Goal: Task Accomplishment & Management: Manage account settings

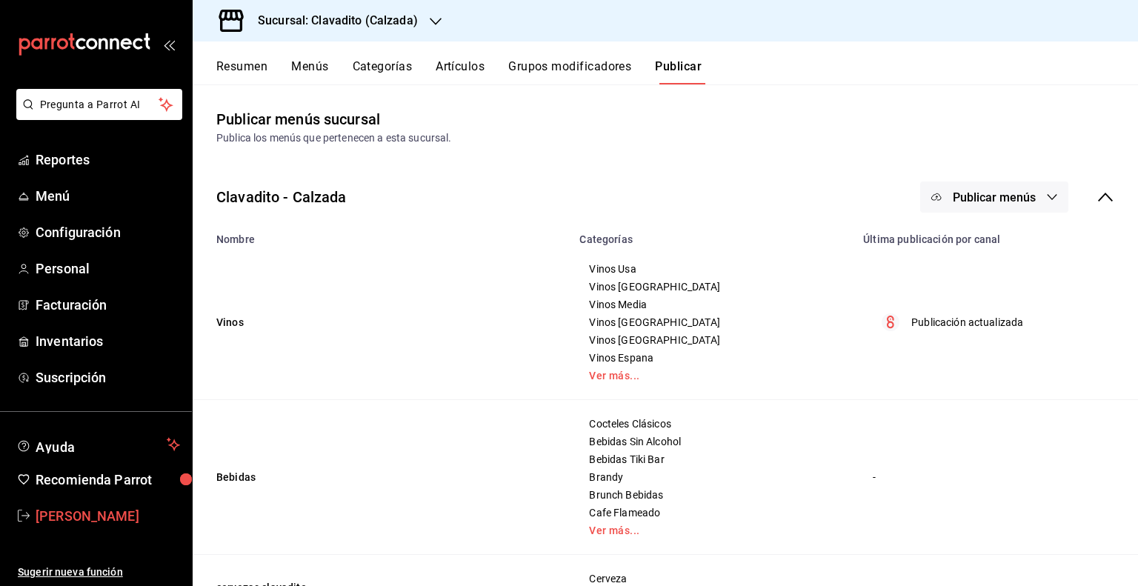
click at [113, 512] on span "[PERSON_NAME]" at bounding box center [108, 516] width 144 height 20
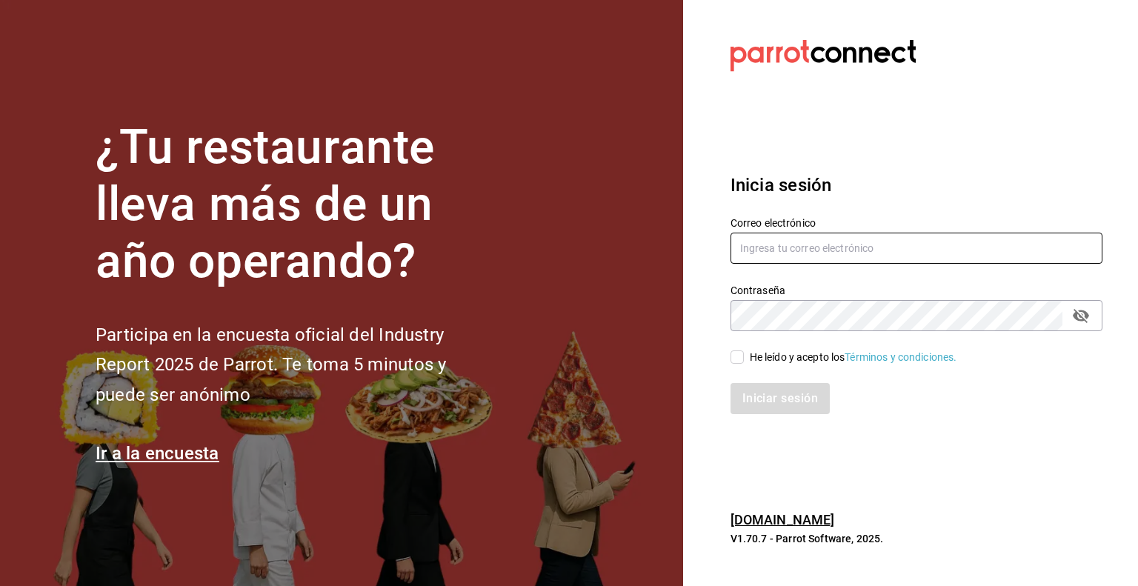
type input "andrea.martinez@grupocosteno.com"
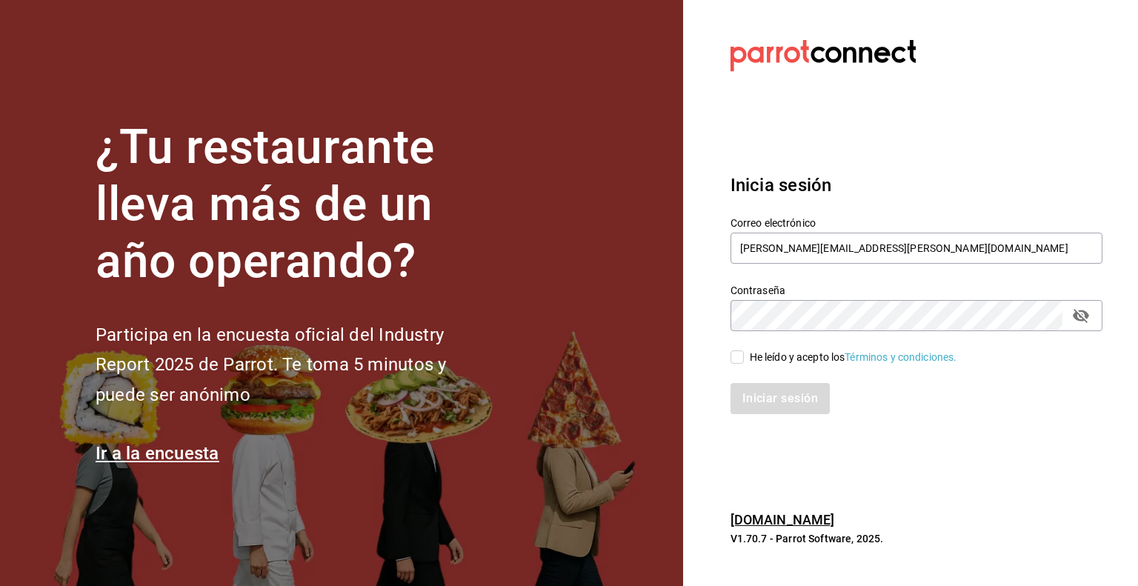
click at [747, 356] on span "He leído y acepto los Términos y condiciones." at bounding box center [850, 358] width 213 height 16
click at [744, 356] on input "He leído y acepto los Términos y condiciones." at bounding box center [736, 356] width 13 height 13
checkbox input "true"
click at [753, 394] on button "Iniciar sesión" at bounding box center [780, 398] width 101 height 31
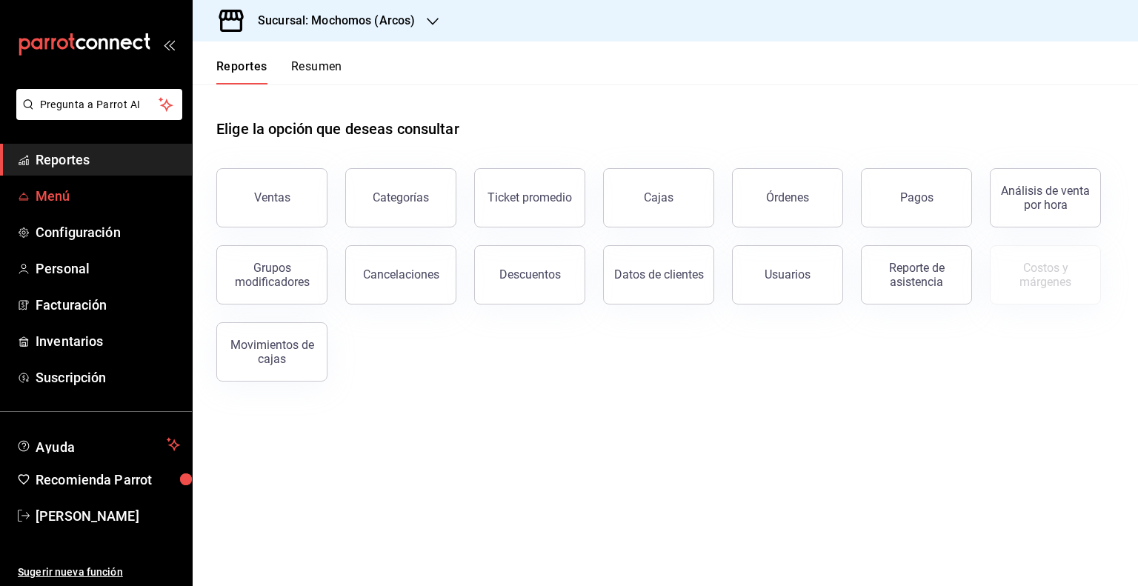
click at [130, 207] on link "Menú" at bounding box center [96, 196] width 192 height 32
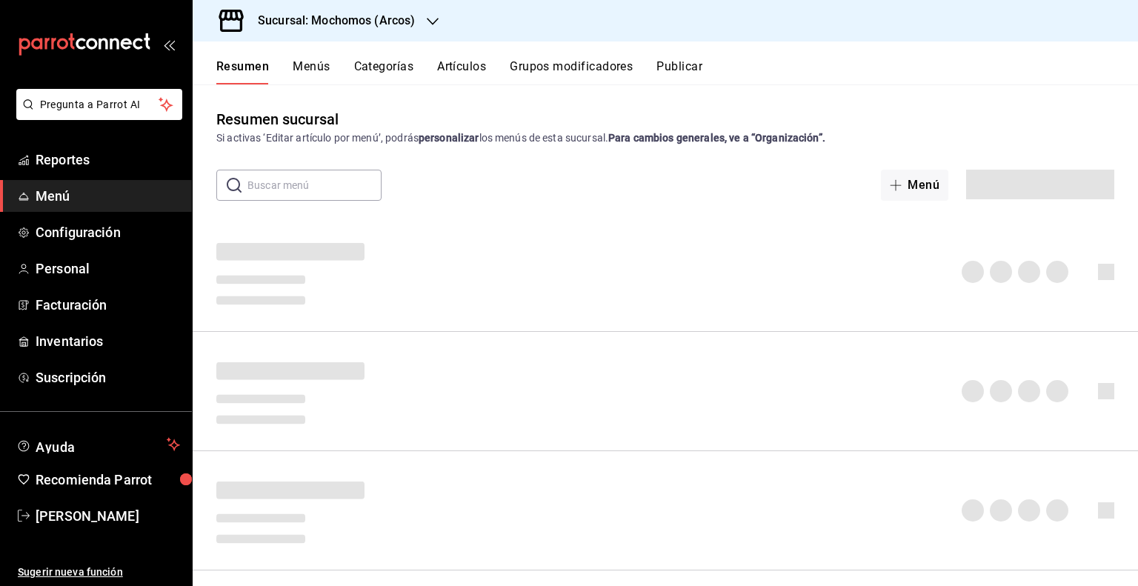
click at [469, 26] on div "Sucursal: Mochomos (Arcos)" at bounding box center [665, 20] width 945 height 41
click at [467, 51] on div "Resumen Menús Categorías Artículos Grupos modificadores Publicar" at bounding box center [665, 62] width 945 height 43
click at [464, 57] on div "Resumen Menús Categorías Artículos Grupos modificadores Publicar" at bounding box center [665, 62] width 945 height 43
click at [462, 71] on button "Artículos" at bounding box center [461, 71] width 49 height 25
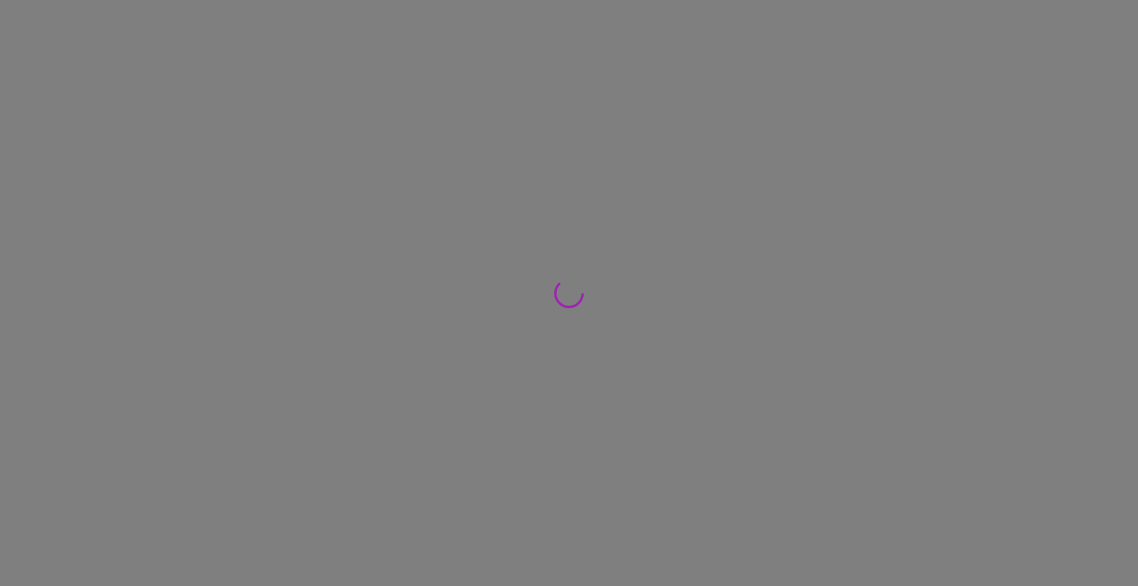
click at [462, 73] on div at bounding box center [569, 293] width 1138 height 586
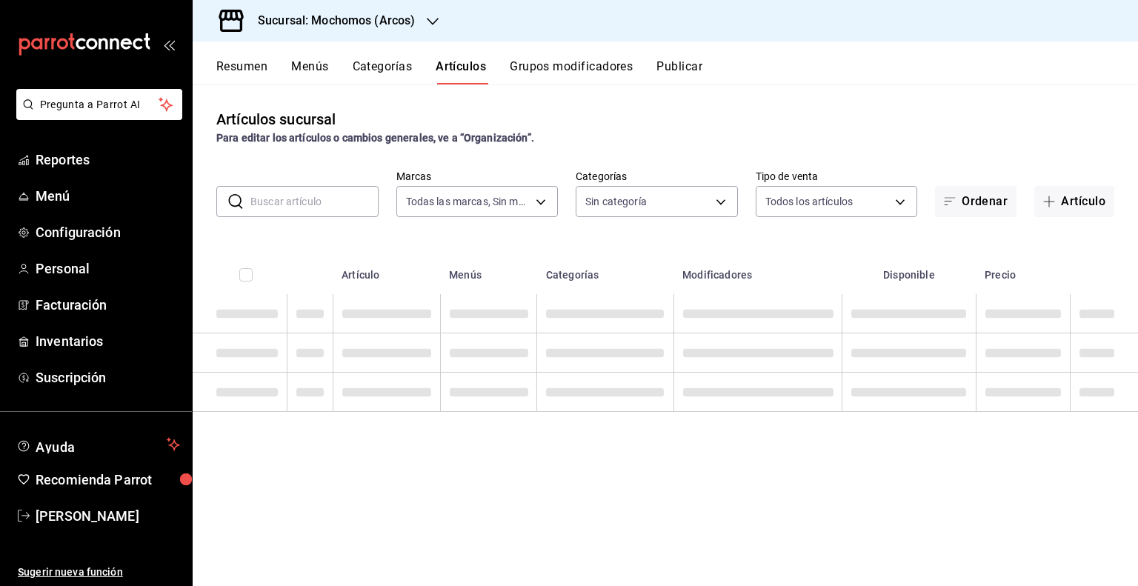
type input "dd36a3dd-8c35-4563-bc3a-0ae6137ce787"
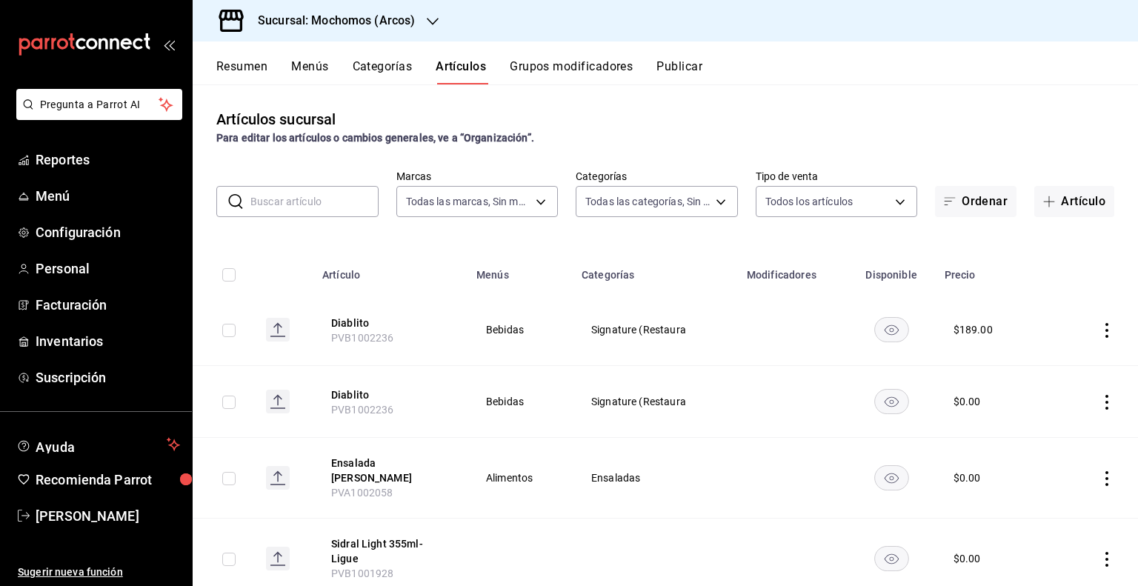
type input "7597c5c0-c189-439a-a9b1-46cc8ee7ac78,78dcea9d-0226-4a72-8dbe-4ec0b47d6941,3e6ec…"
click at [344, 195] on input "text" at bounding box center [314, 202] width 128 height 30
click at [284, 199] on input "text" at bounding box center [314, 202] width 128 height 30
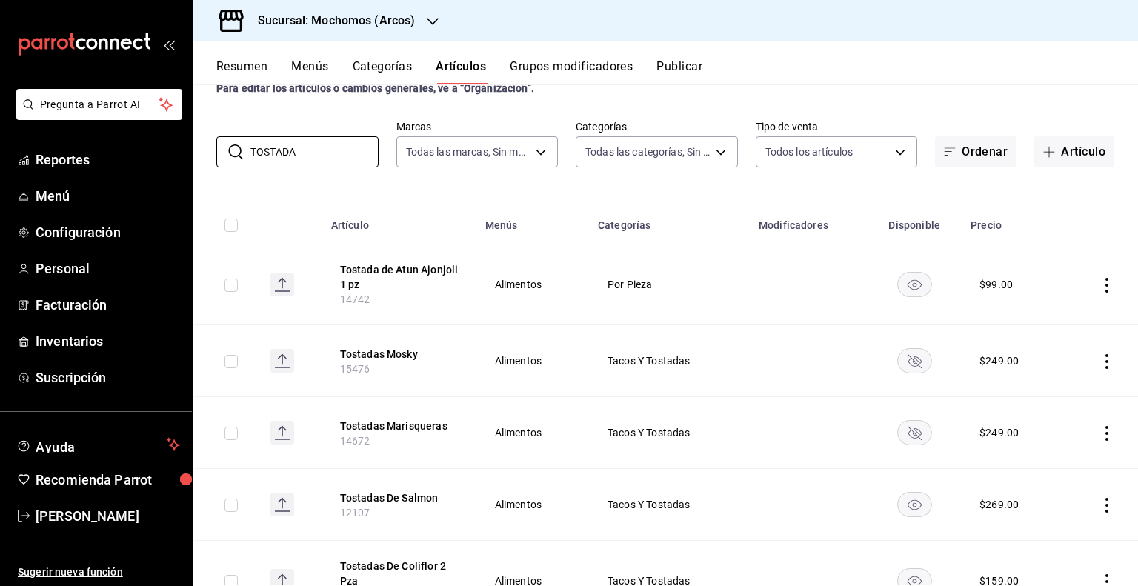
scroll to position [33, 0]
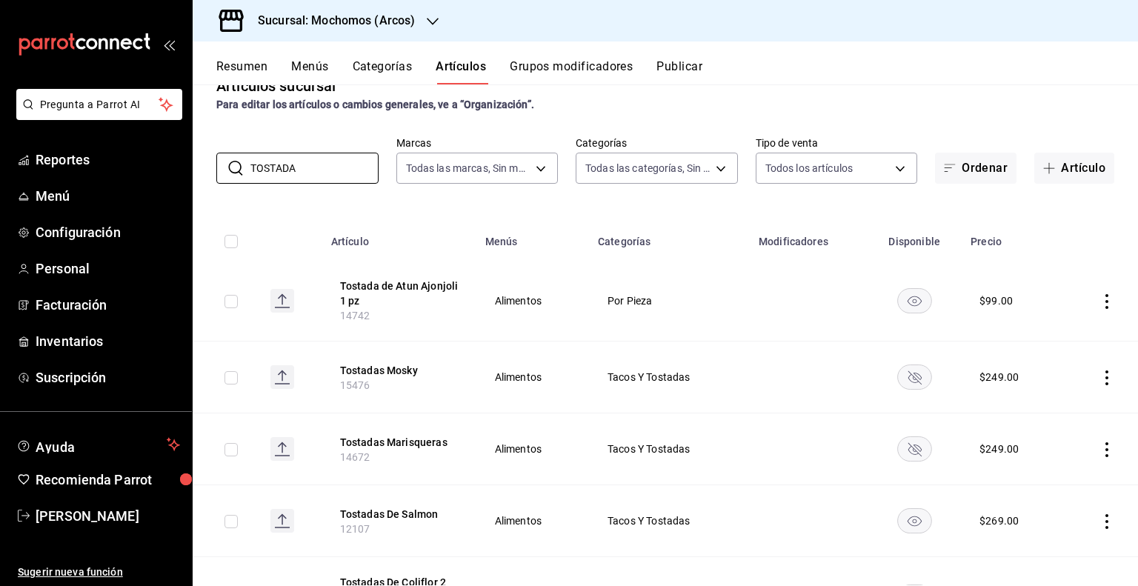
type input "TOSTADA"
click at [396, 26] on h3 "Sucursal: Mochomos (Arcos)" at bounding box center [330, 21] width 169 height 18
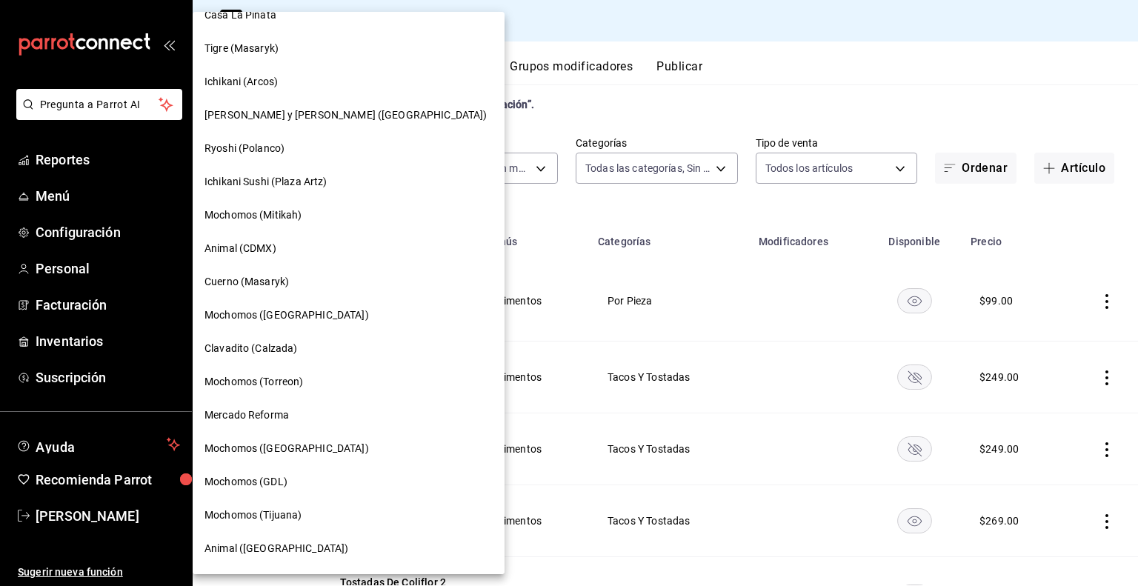
scroll to position [148, 0]
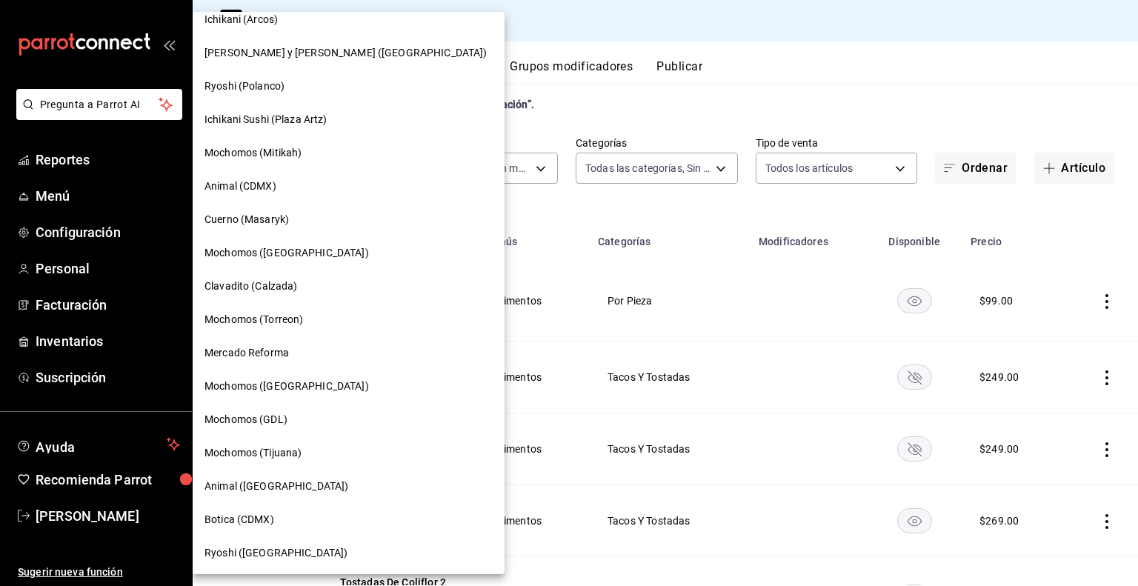
click at [285, 295] on div "Clavadito (Calzada)" at bounding box center [349, 286] width 312 height 33
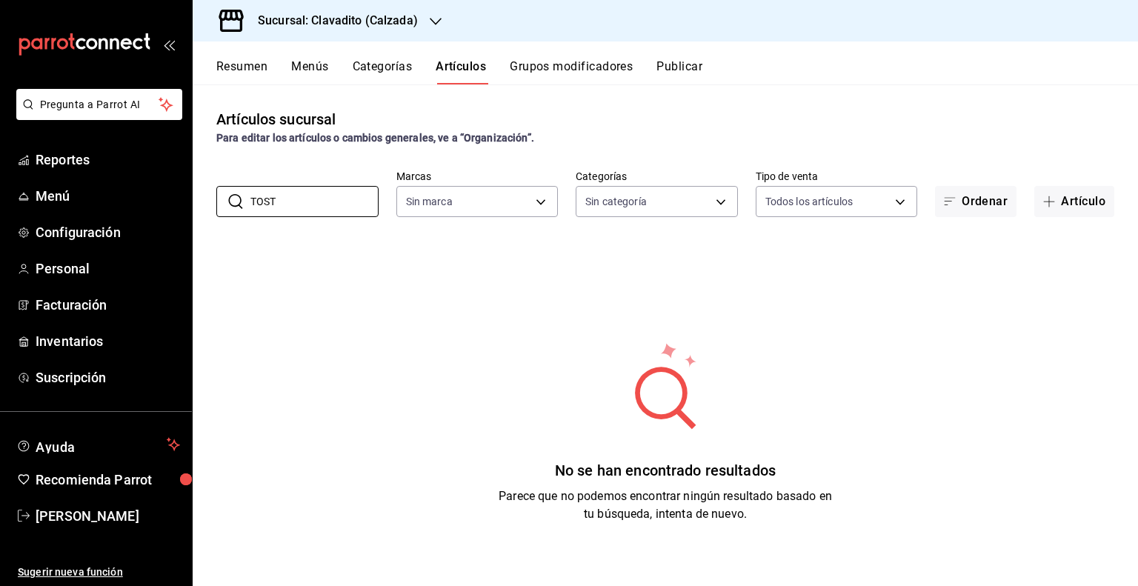
type input "TOSTA"
click at [361, 82] on button "Categorías" at bounding box center [383, 71] width 60 height 25
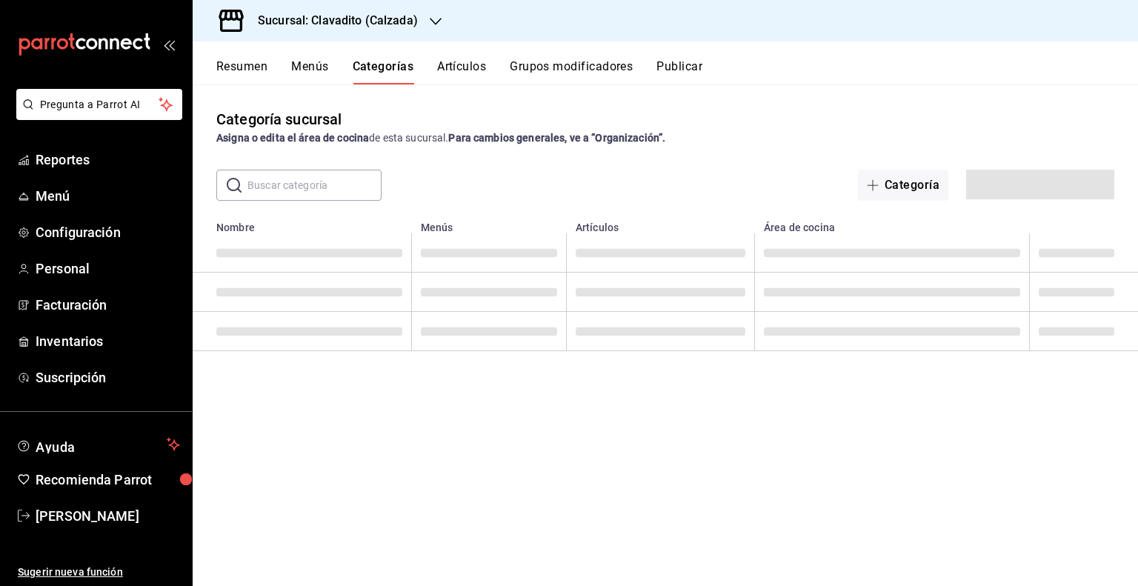
click at [456, 79] on button "Artículos" at bounding box center [461, 71] width 49 height 25
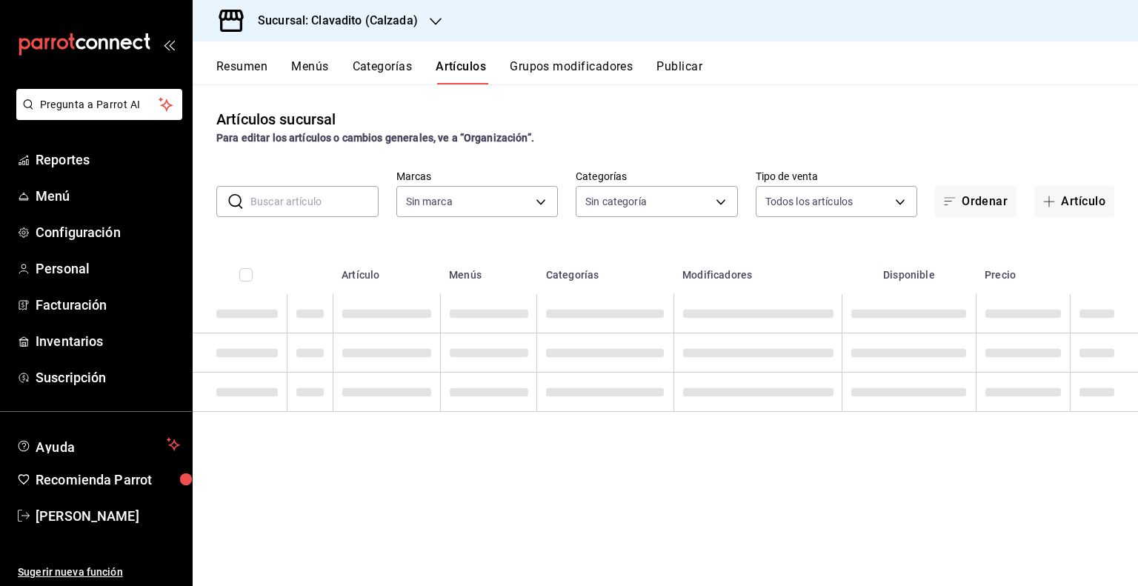
type input "7c6329b2-7c80-4d0a-92e1-359a60270725"
click at [361, 193] on input "text" at bounding box center [314, 202] width 128 height 30
click at [367, 157] on div "Artículos sucursal Para editar los artículos o cambios generales, ve a “Organiz…" at bounding box center [665, 334] width 945 height 501
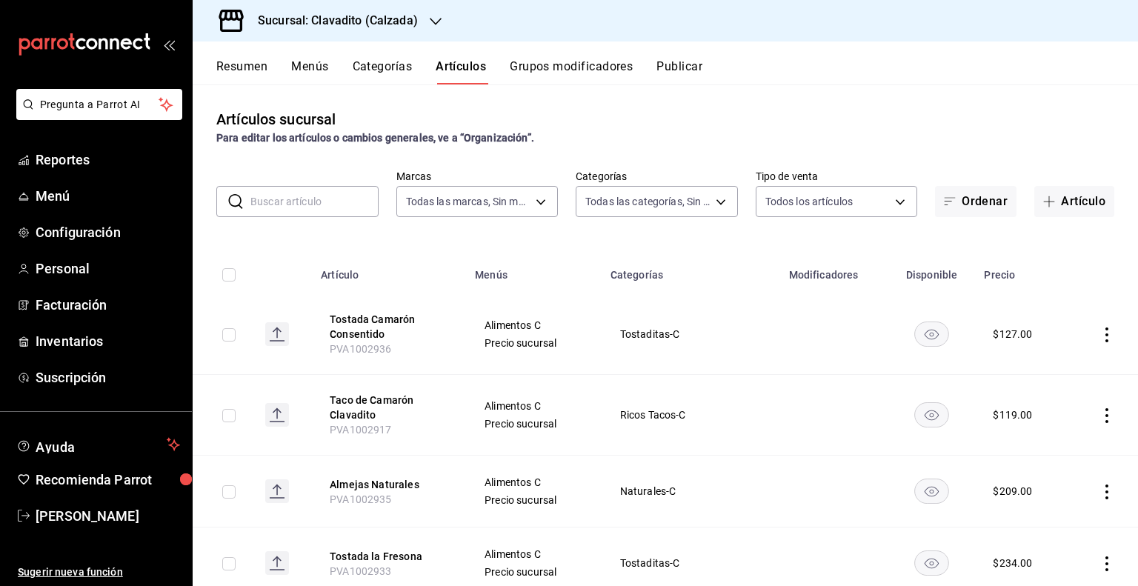
type input "baf57ed1-919f-4c82-8763-5f61bb5ecf6c,a733550a-1833-4f39-b337-4b288d8ef239,37b97…"
click at [284, 195] on input "text" at bounding box center [314, 202] width 128 height 30
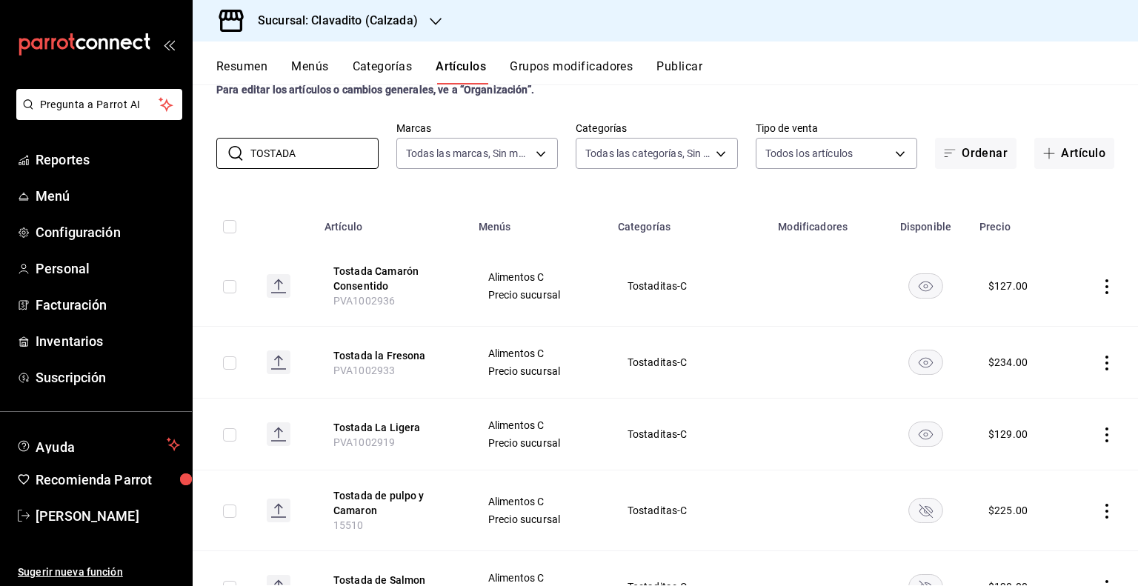
scroll to position [74, 0]
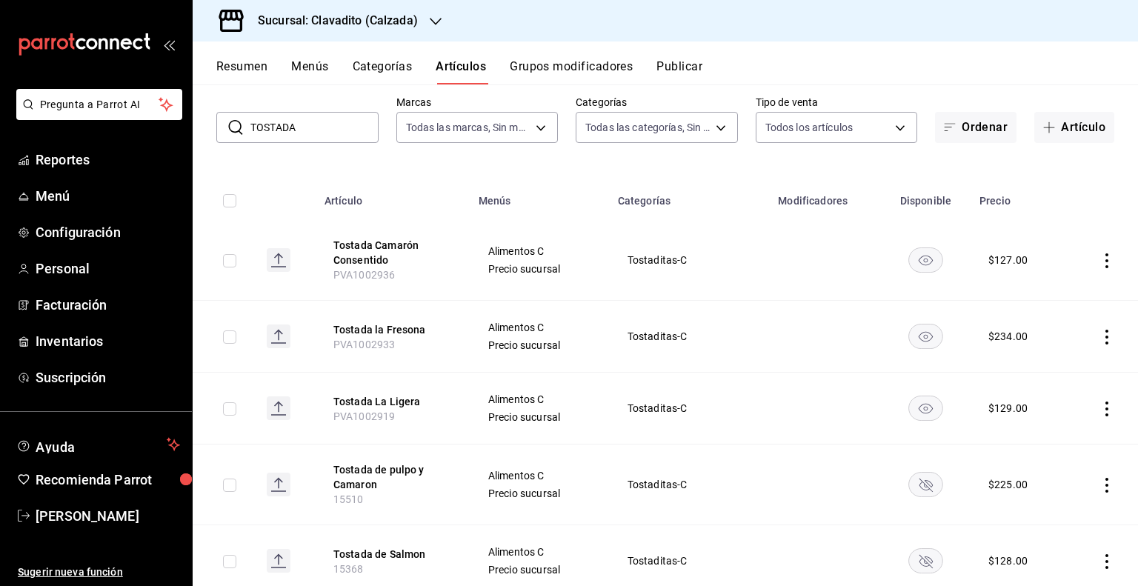
click at [318, 119] on input "TOSTADA" at bounding box center [314, 128] width 128 height 30
type input "T"
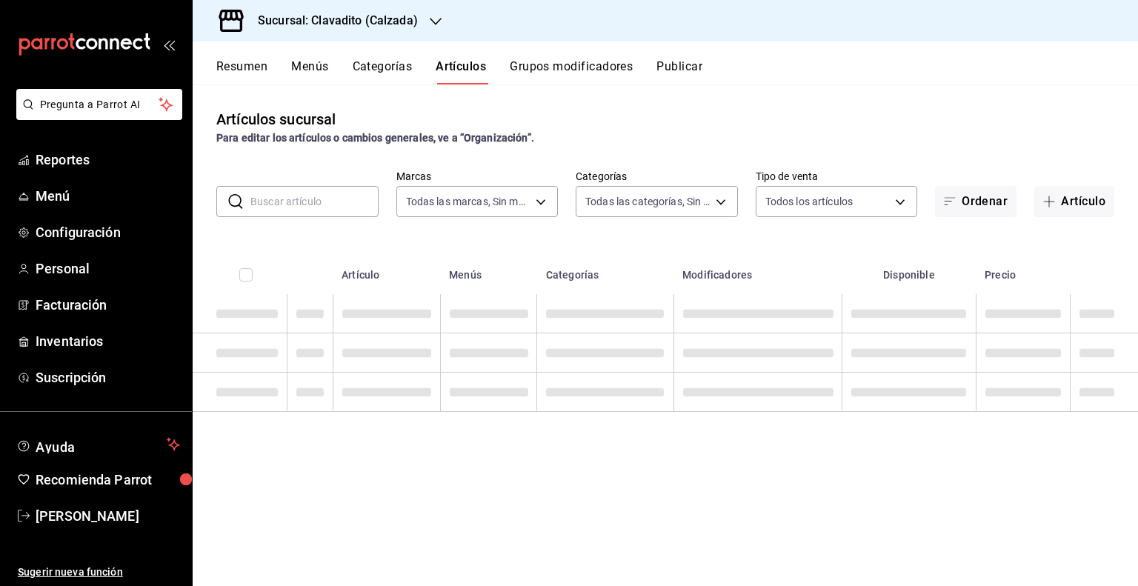
scroll to position [0, 0]
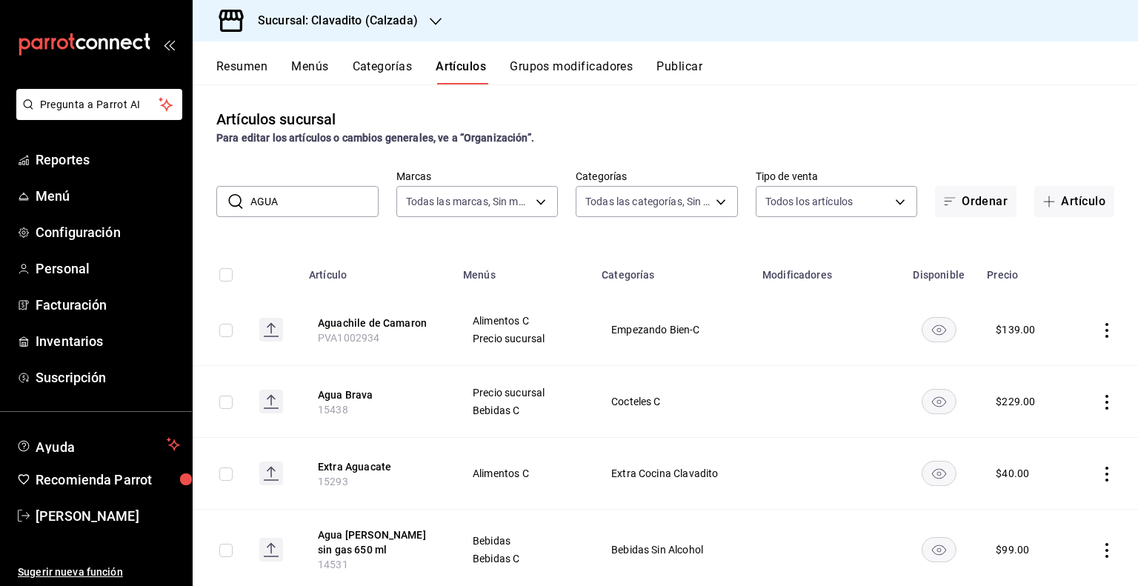
click at [273, 201] on input "AGUA" at bounding box center [314, 202] width 128 height 30
click at [308, 205] on input "AGUA" at bounding box center [314, 202] width 128 height 30
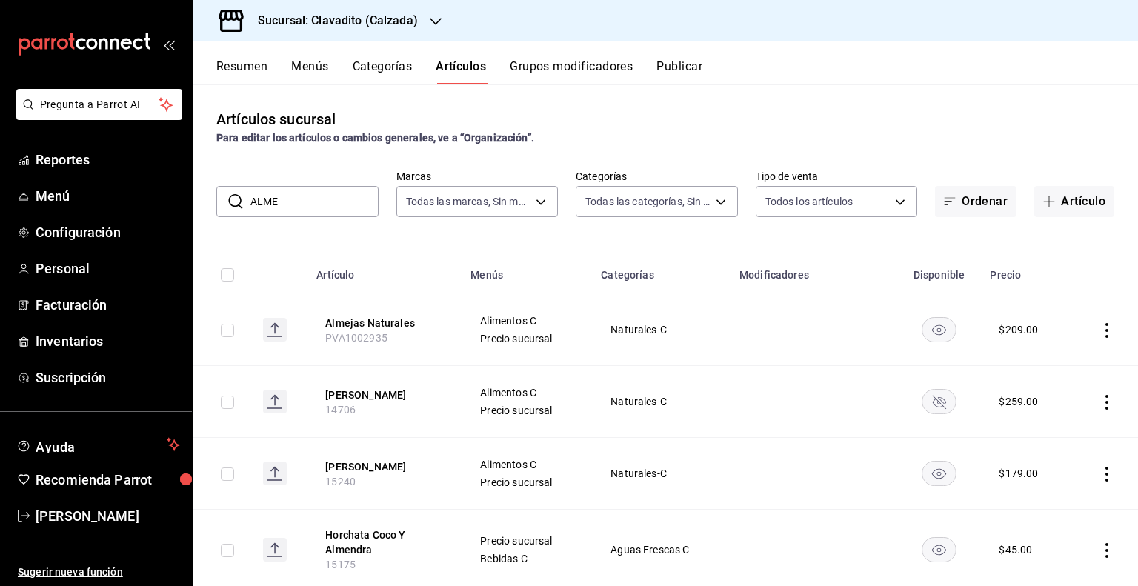
click at [290, 197] on input "ALME" at bounding box center [314, 202] width 128 height 30
type input "A"
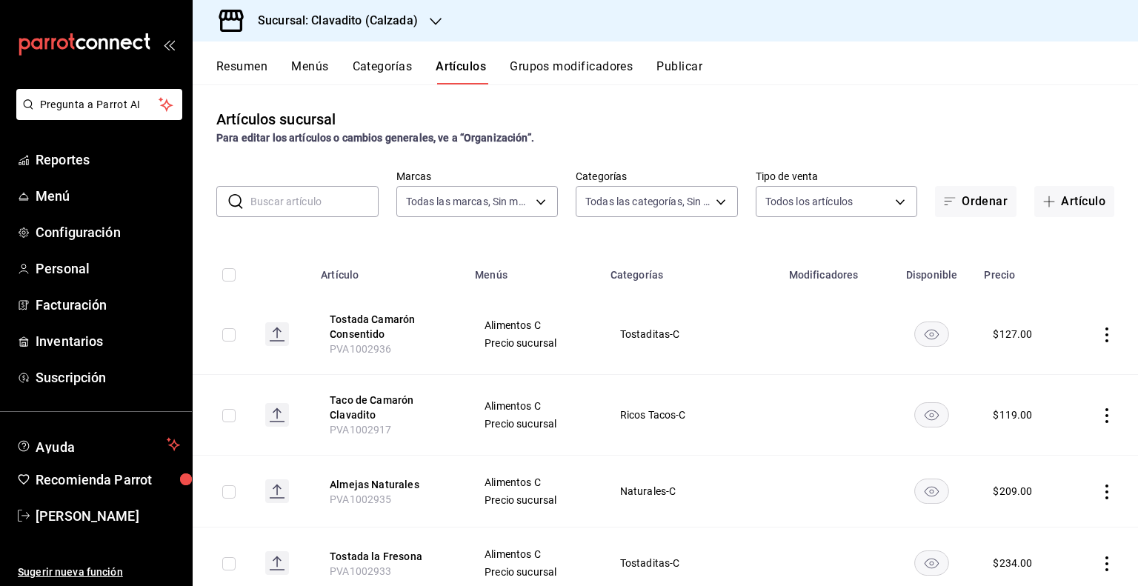
paste input "PVA1002933"
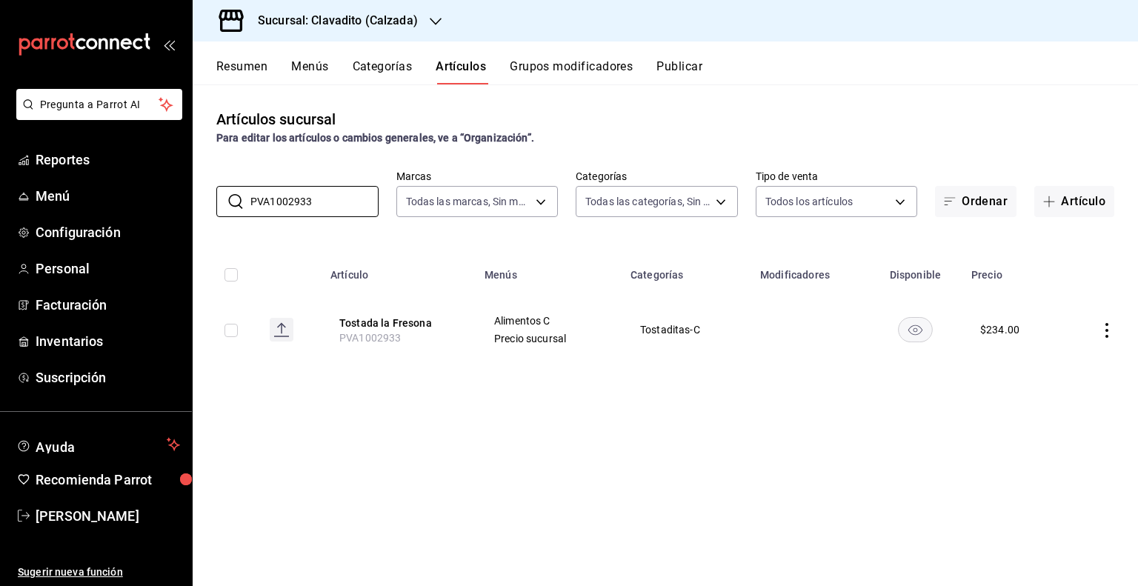
type input "PVA1002933"
click at [1107, 328] on icon "actions" at bounding box center [1106, 330] width 15 height 15
click at [1037, 366] on div at bounding box center [1029, 365] width 27 height 18
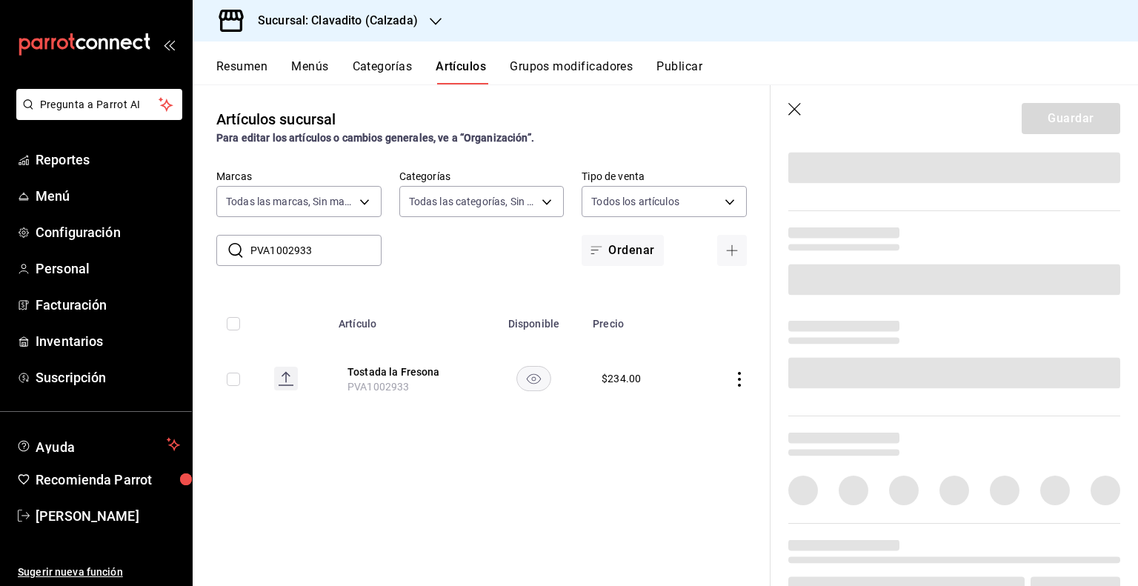
scroll to position [478, 0]
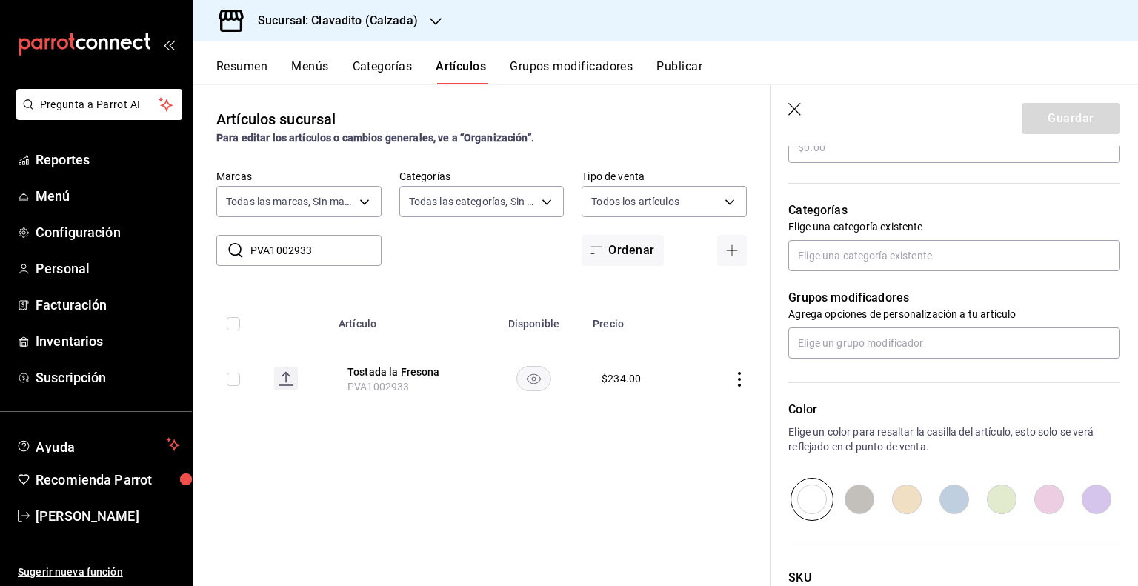
type input "Tostada la Fresona"
type input "PVA1002933"
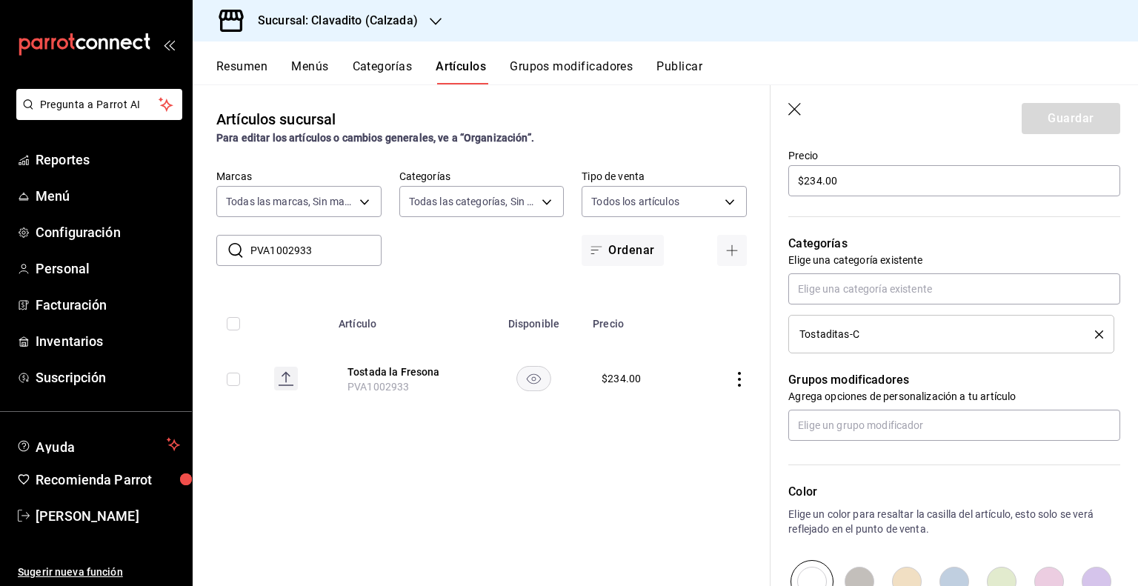
scroll to position [370, 0]
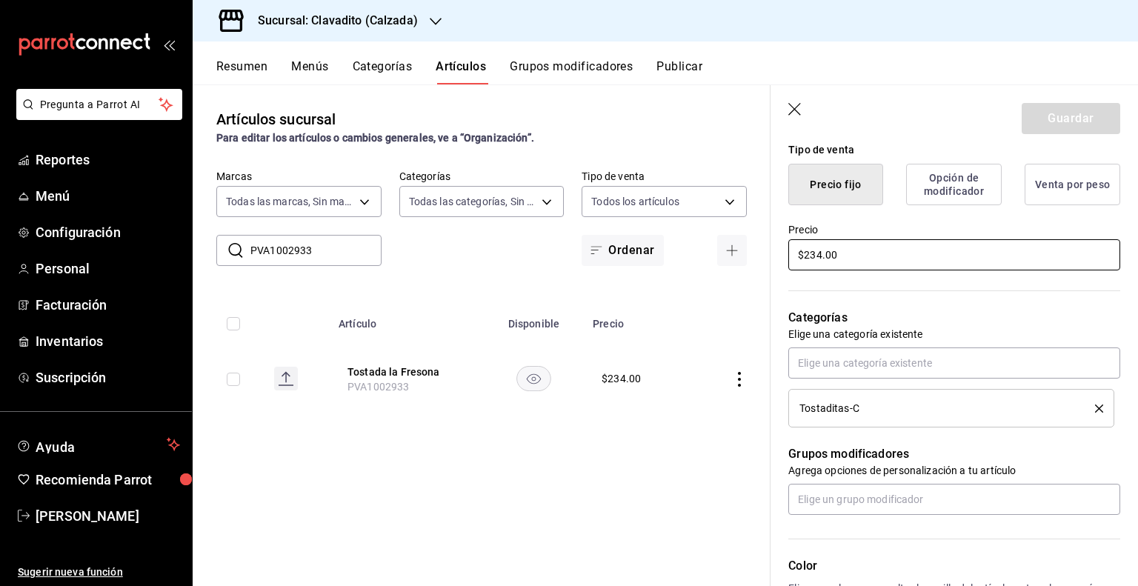
click at [850, 248] on input "$234.00" at bounding box center [954, 254] width 332 height 31
type input "$298.00"
click at [1067, 121] on button "Guardar" at bounding box center [1070, 118] width 99 height 31
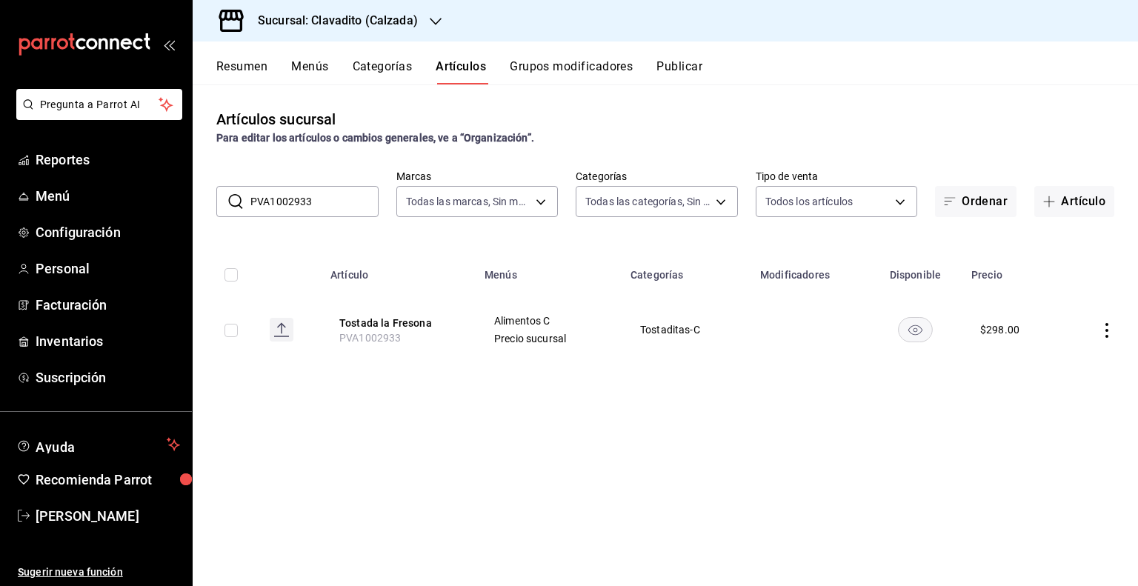
click at [344, 201] on input "PVA1002933" at bounding box center [314, 202] width 128 height 30
type input "P"
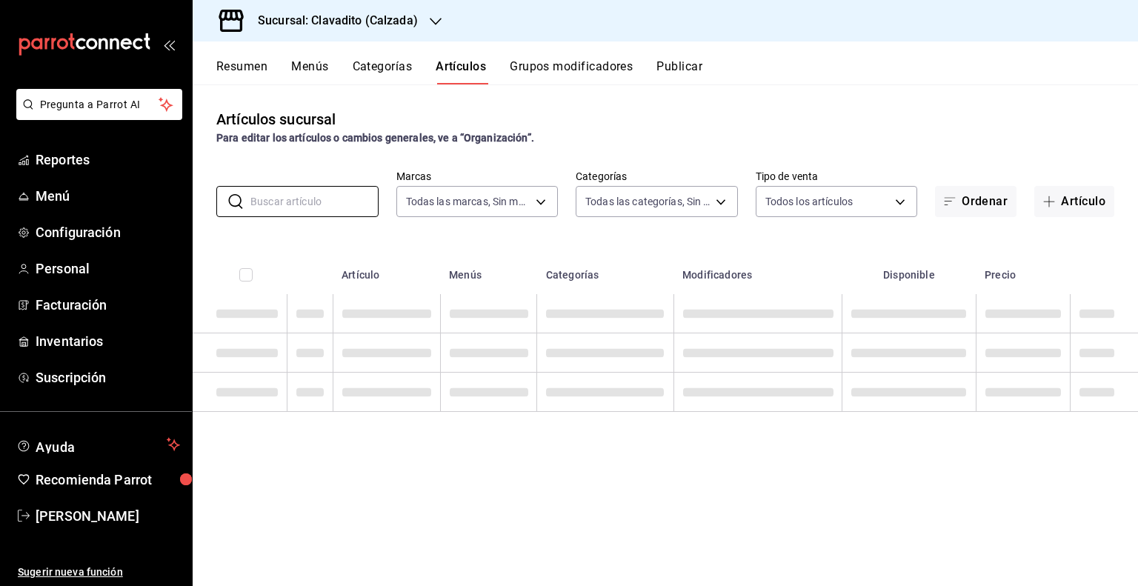
click at [383, 174] on div "​ ​ Marcas Todas las marcas, Sin marca 7c6329b2-7c80-4d0a-92e1-359a60270725 Cat…" at bounding box center [665, 193] width 945 height 47
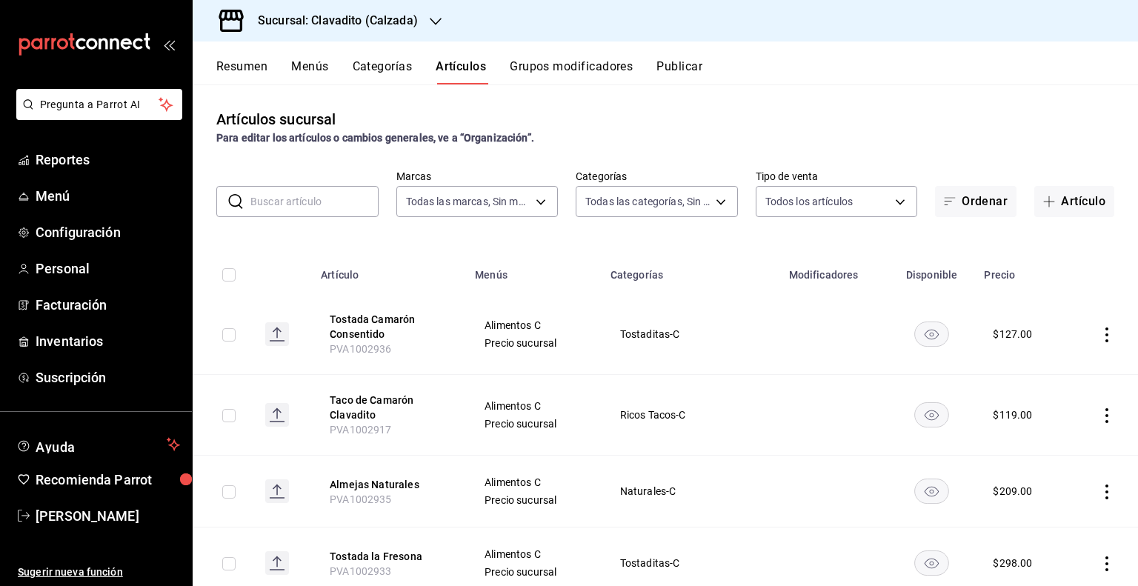
click at [320, 196] on input "text" at bounding box center [314, 202] width 128 height 30
paste input "PVA1002913"
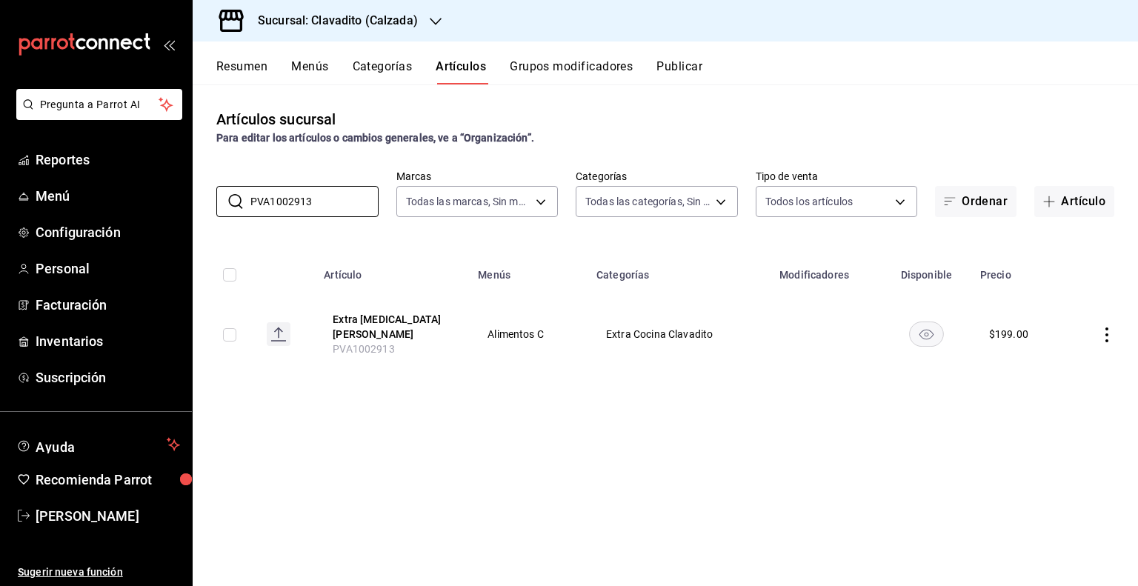
type input "PVA1002913"
click at [1110, 330] on icon "actions" at bounding box center [1106, 334] width 15 height 15
click at [1067, 360] on span "Editar" at bounding box center [1062, 365] width 39 height 16
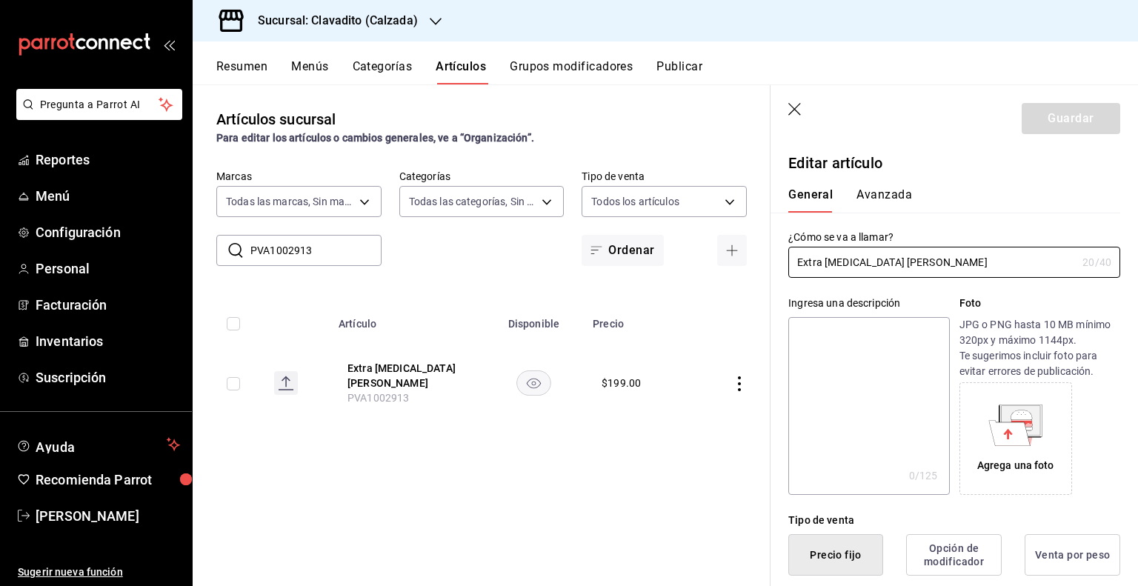
type input "$199.00"
click at [972, 254] on input "Extra [MEDICAL_DATA] [PERSON_NAME]" at bounding box center [932, 262] width 288 height 30
click at [971, 255] on input "Extra [MEDICAL_DATA] [PERSON_NAME]" at bounding box center [932, 262] width 288 height 30
paste input "40gr"
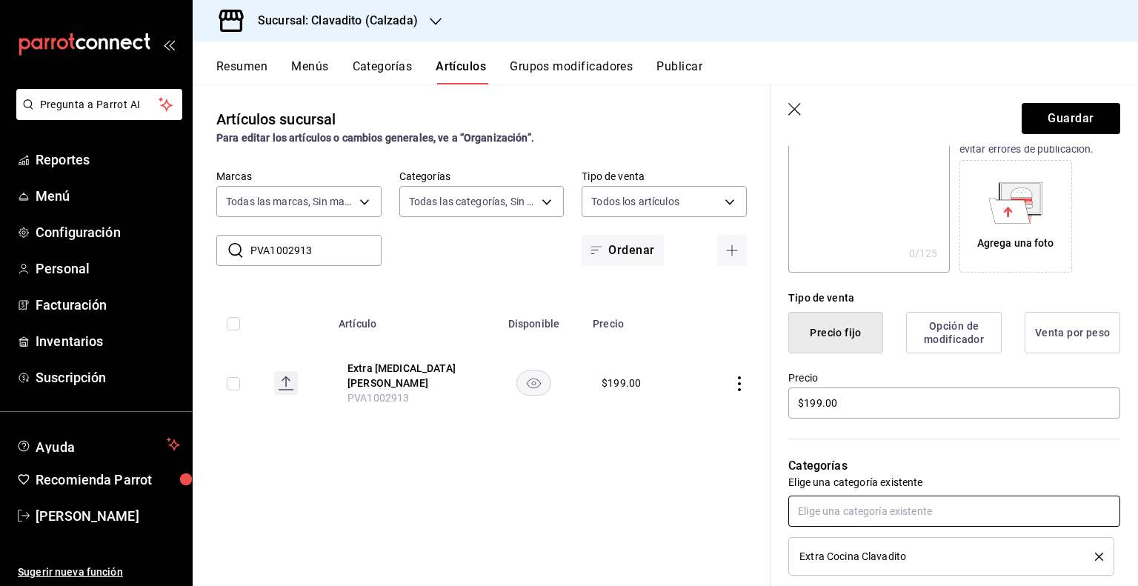
scroll to position [444, 0]
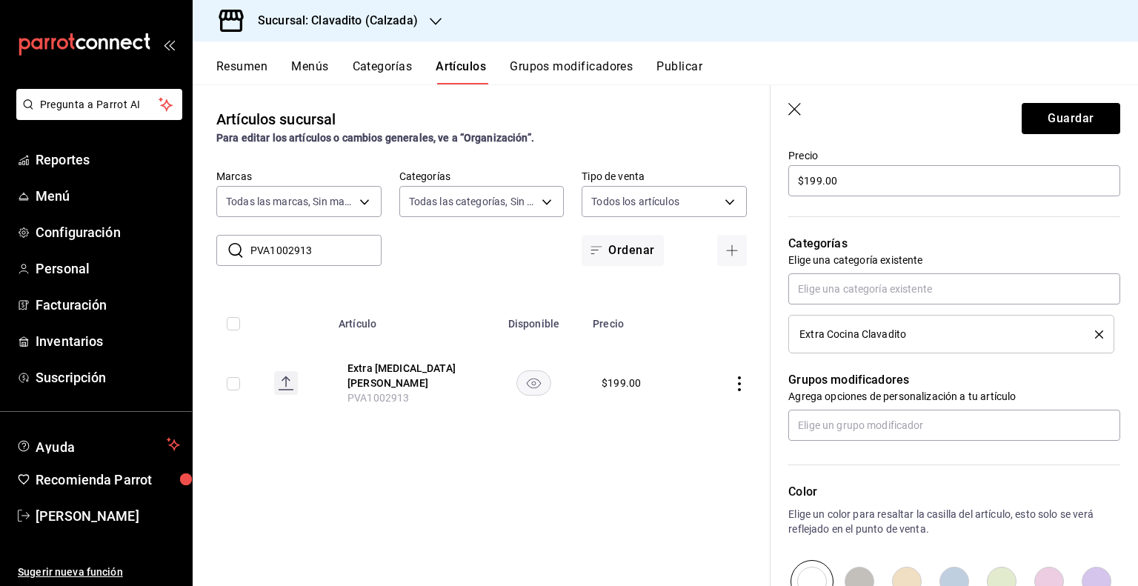
type input "Extra [MEDICAL_DATA] [PERSON_NAME] 40gr"
click at [846, 200] on div "Categorías Elige una categoría existente Extra Cocina Clavadito" at bounding box center [945, 276] width 350 height 155
click at [855, 183] on input "$199.00" at bounding box center [954, 180] width 332 height 31
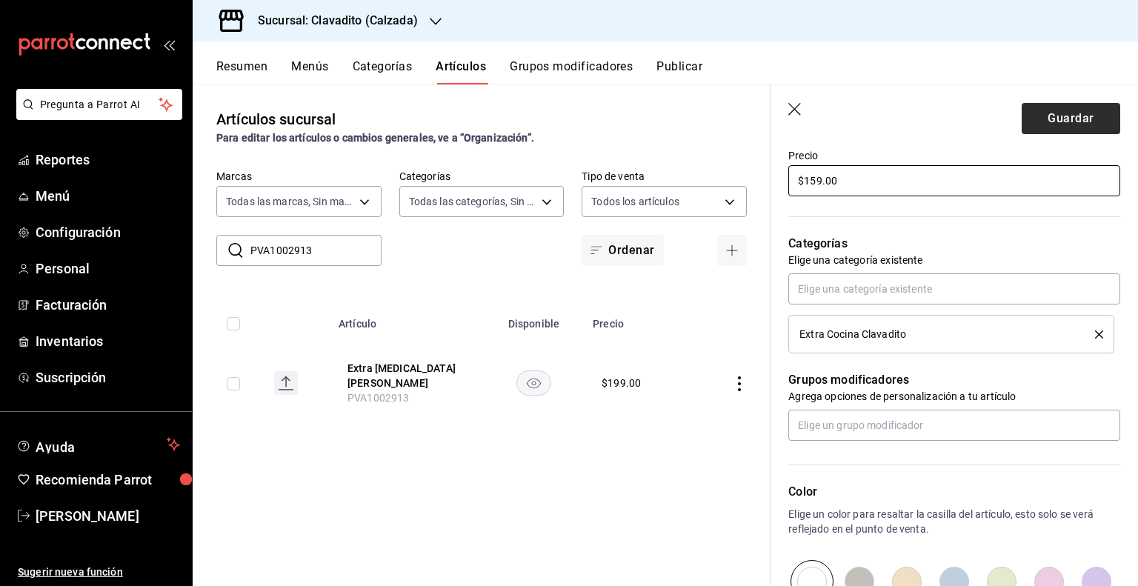
type input "$159.00"
click at [1057, 123] on button "Guardar" at bounding box center [1070, 118] width 99 height 31
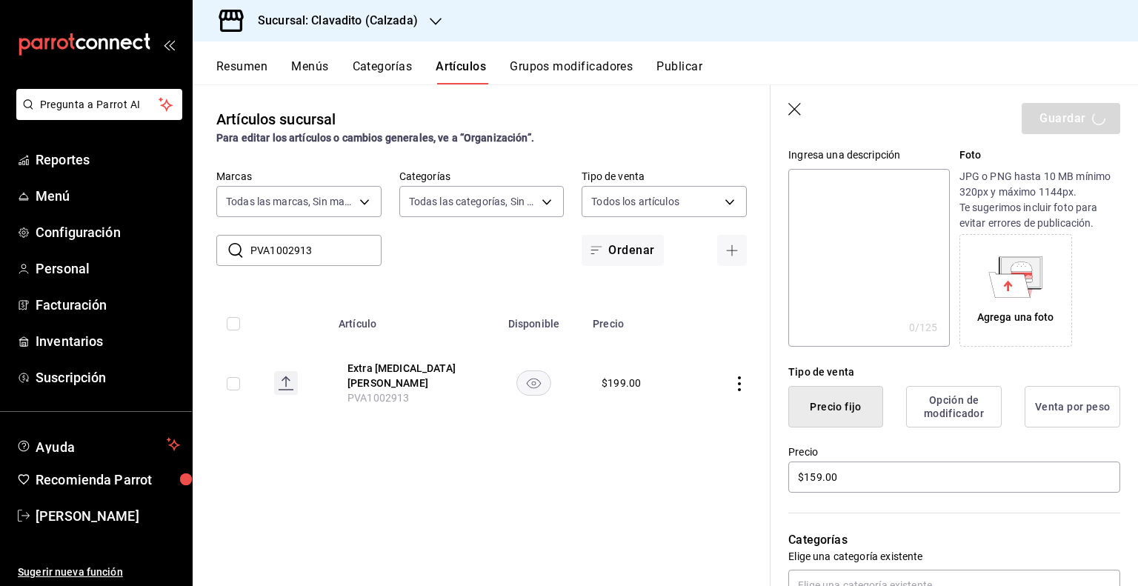
scroll to position [0, 0]
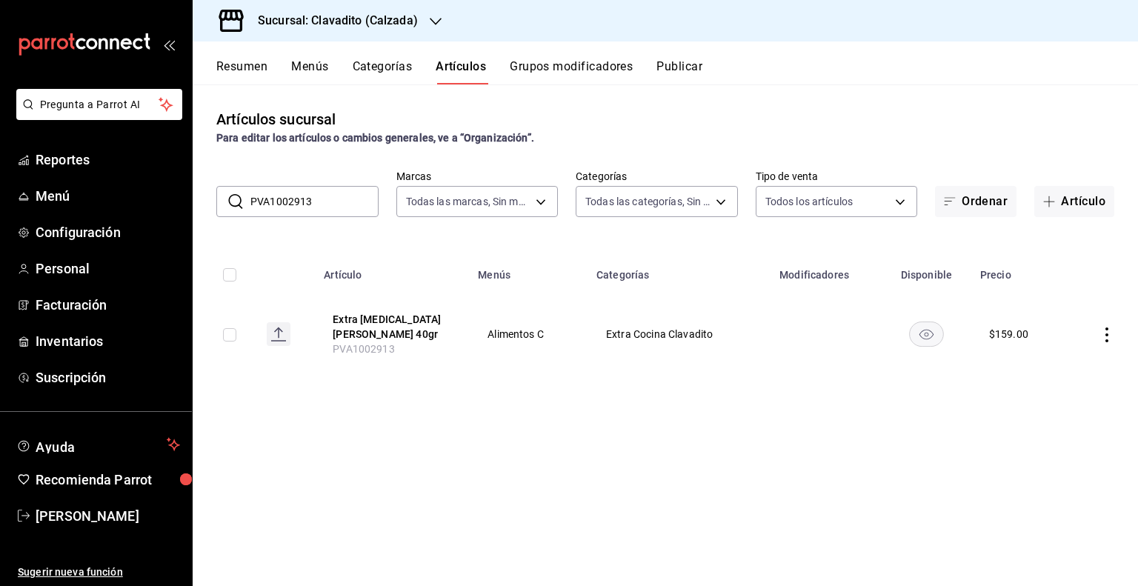
click at [339, 199] on input "PVA1002913" at bounding box center [314, 202] width 128 height 30
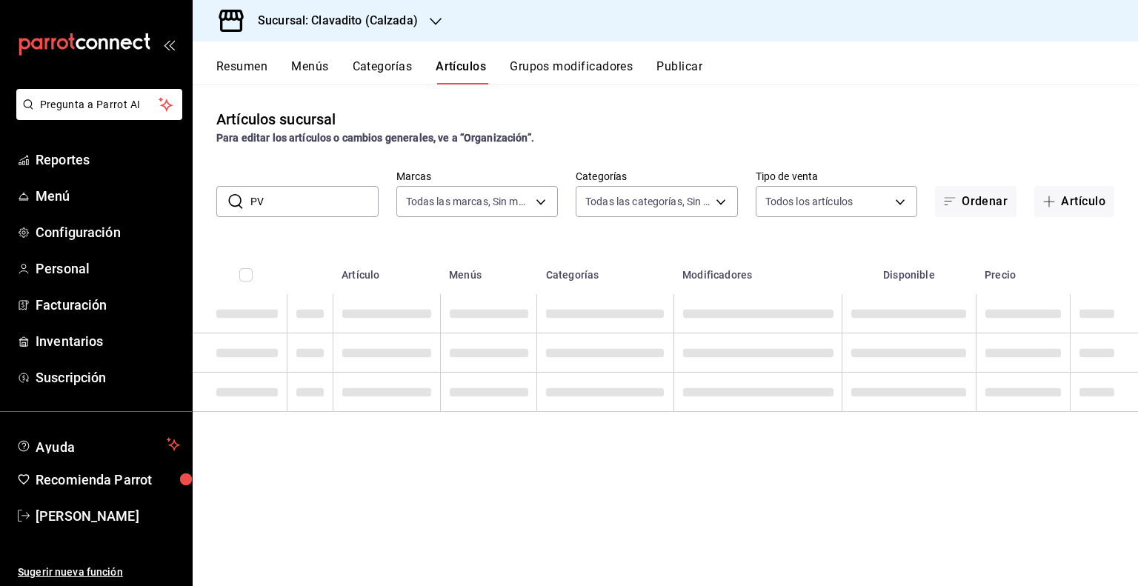
type input "P"
paste input "15076"
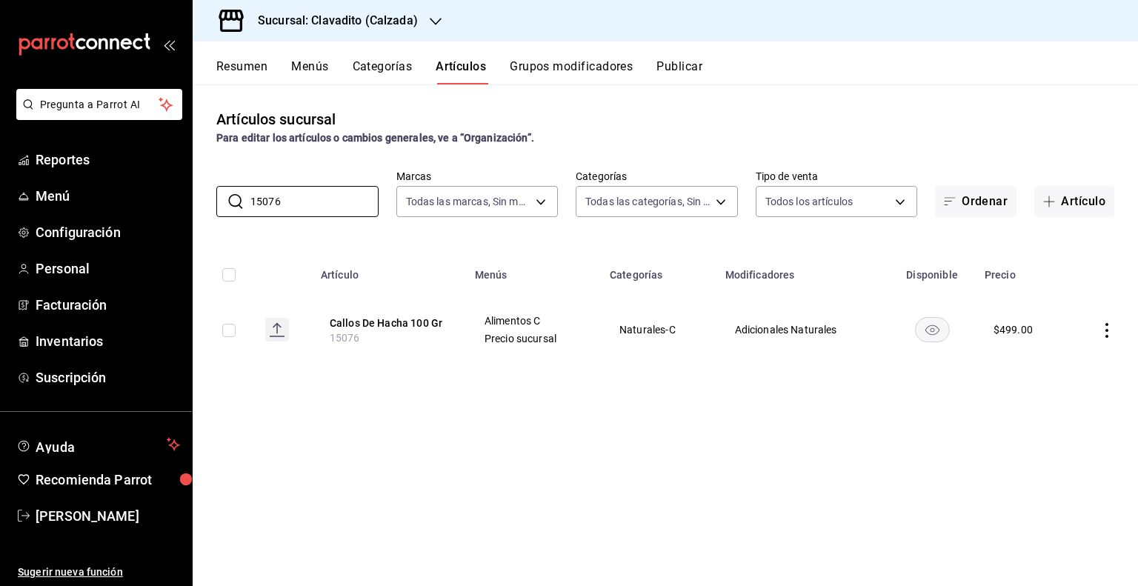
type input "15076"
click at [1104, 331] on icon "actions" at bounding box center [1106, 330] width 15 height 15
click at [1077, 362] on span "Editar" at bounding box center [1062, 365] width 39 height 16
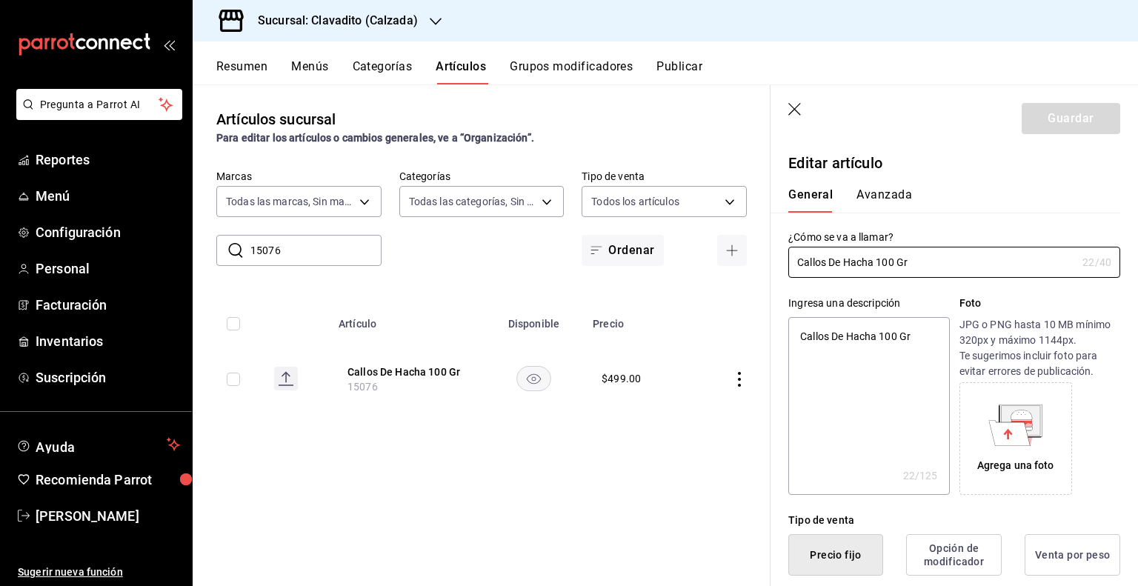
type textarea "x"
type input "$499.00"
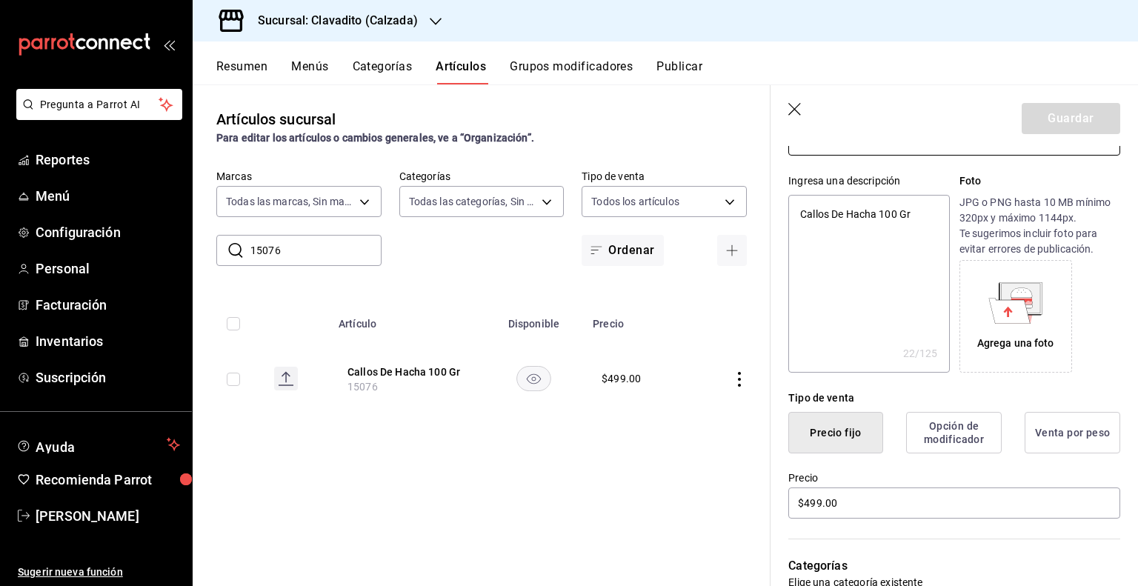
scroll to position [148, 0]
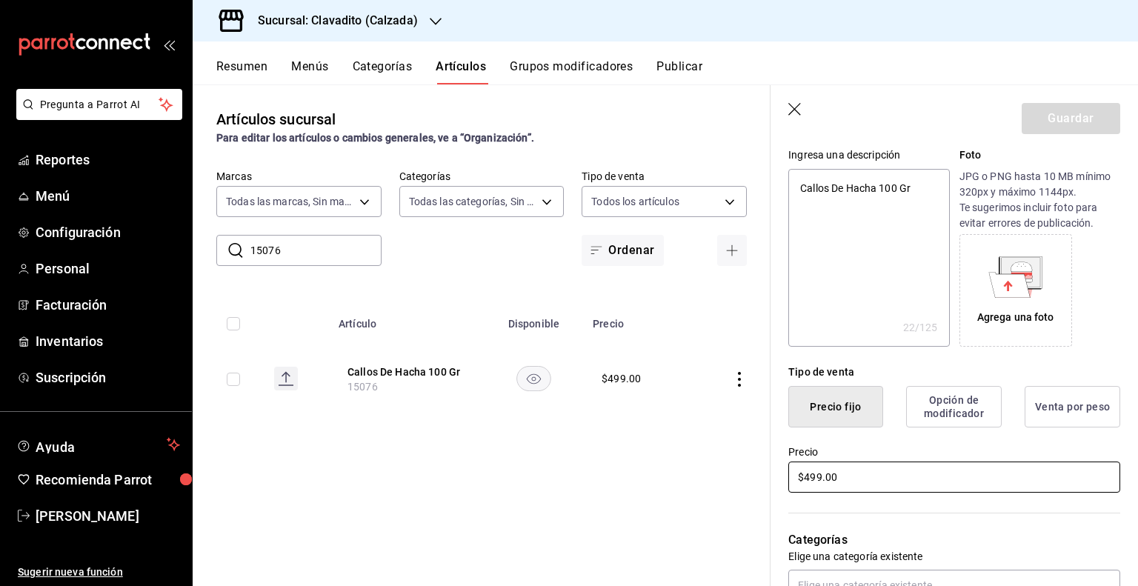
click at [810, 480] on input "$499.00" at bounding box center [954, 476] width 332 height 31
type textarea "x"
type input "$99.00"
type textarea "x"
type input "$399.00"
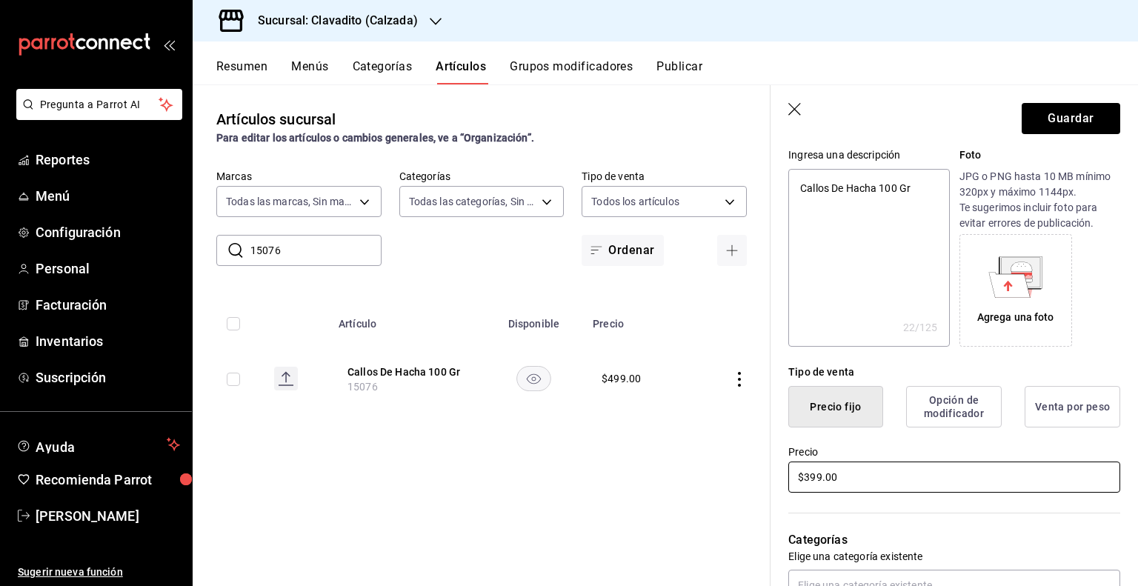
type textarea "x"
type input "$399.00"
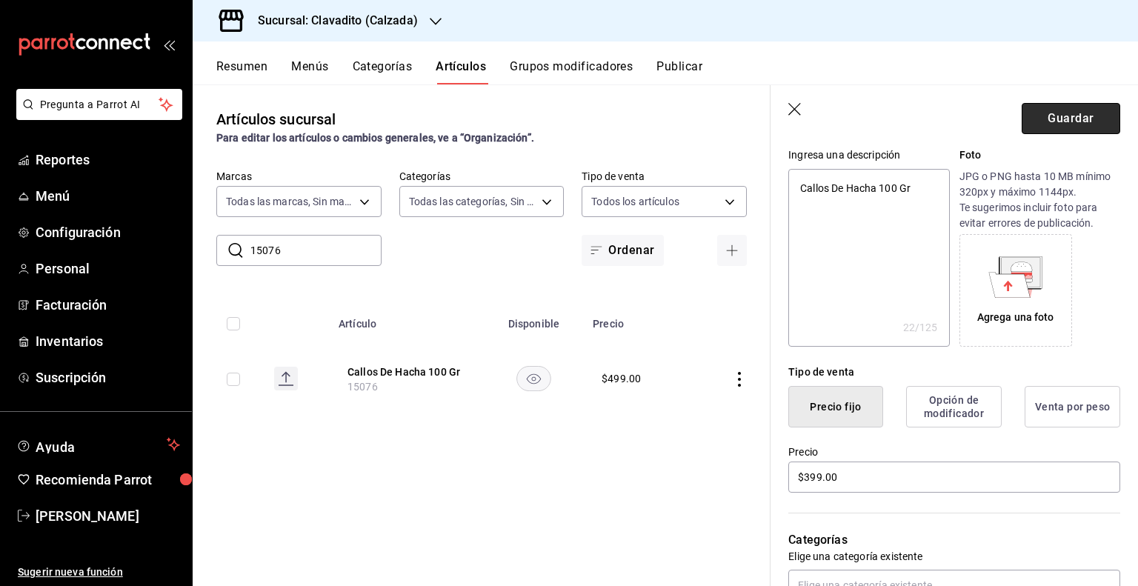
click at [1056, 133] on button "Guardar" at bounding box center [1070, 118] width 99 height 31
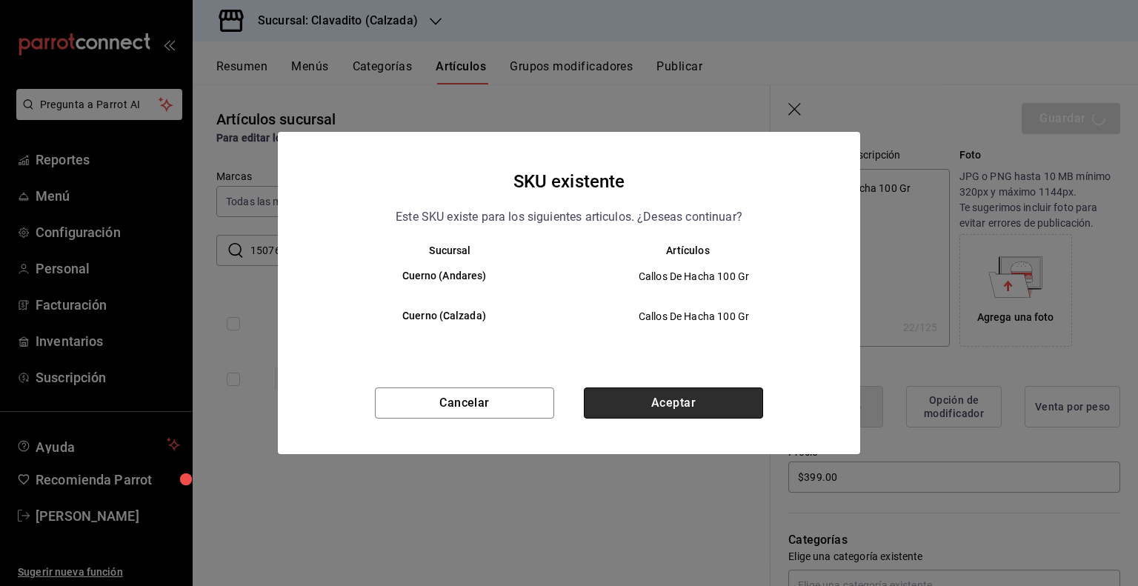
click at [665, 399] on button "Aceptar" at bounding box center [673, 402] width 179 height 31
type textarea "x"
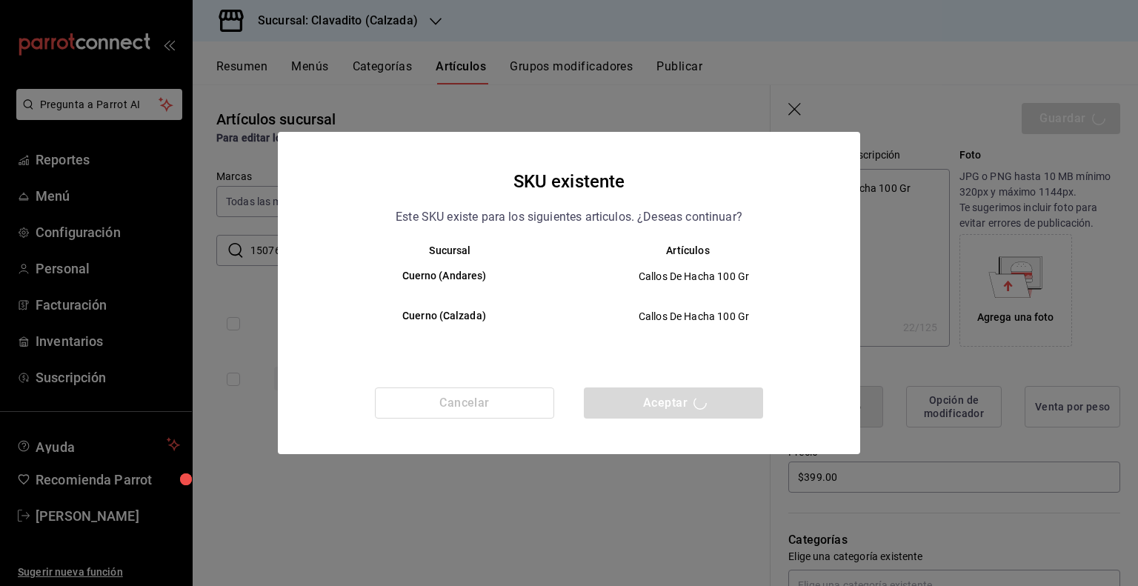
type textarea "x"
type input "AR-1758900975196"
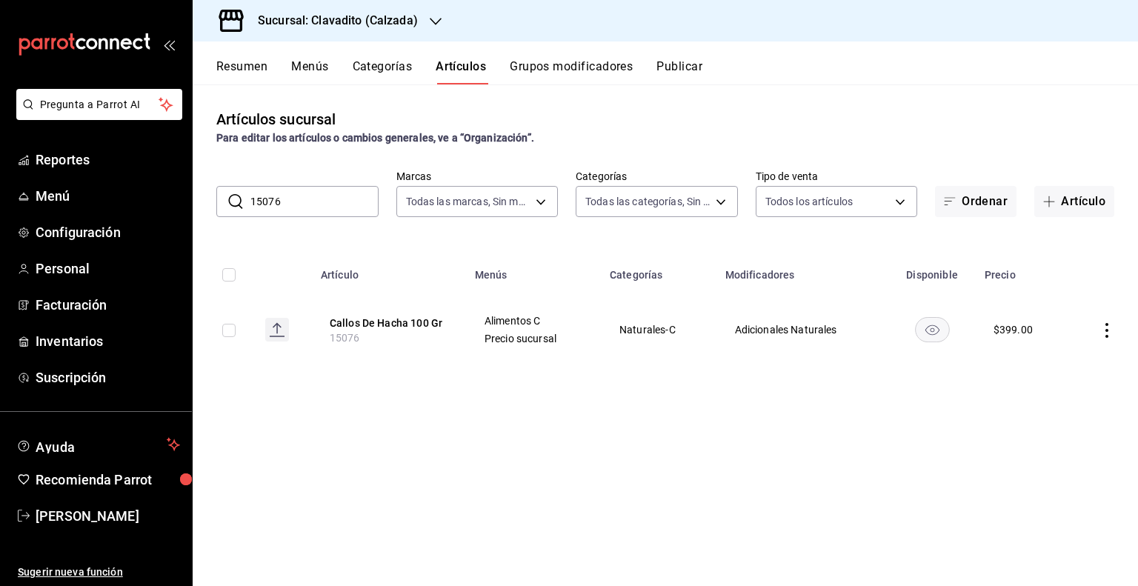
click at [304, 206] on input "15076" at bounding box center [314, 202] width 128 height 30
type input "1"
paste input "PVA1002935"
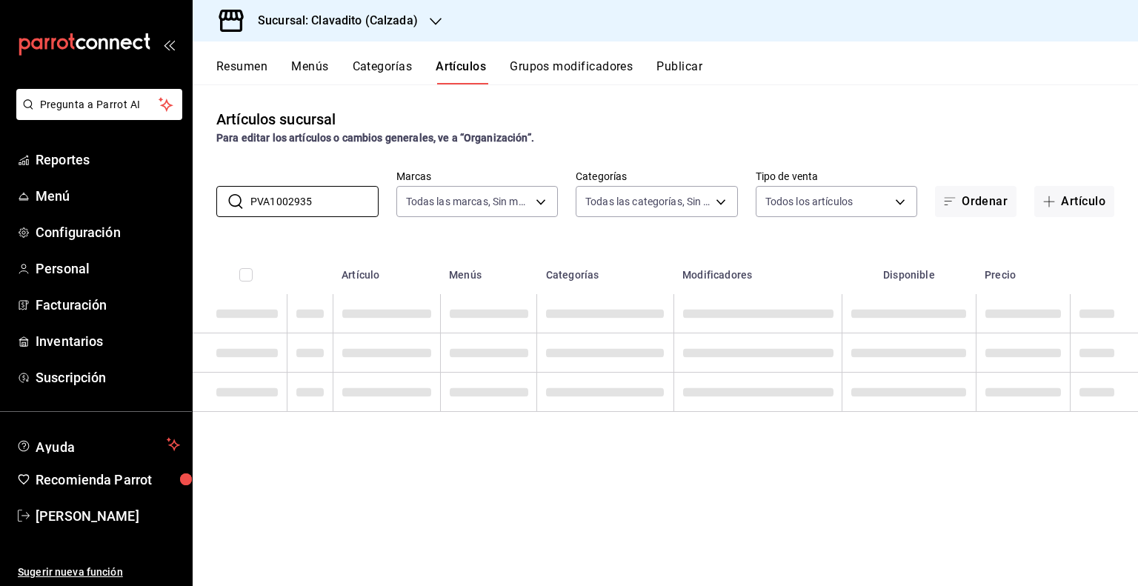
type input "PVA1002935"
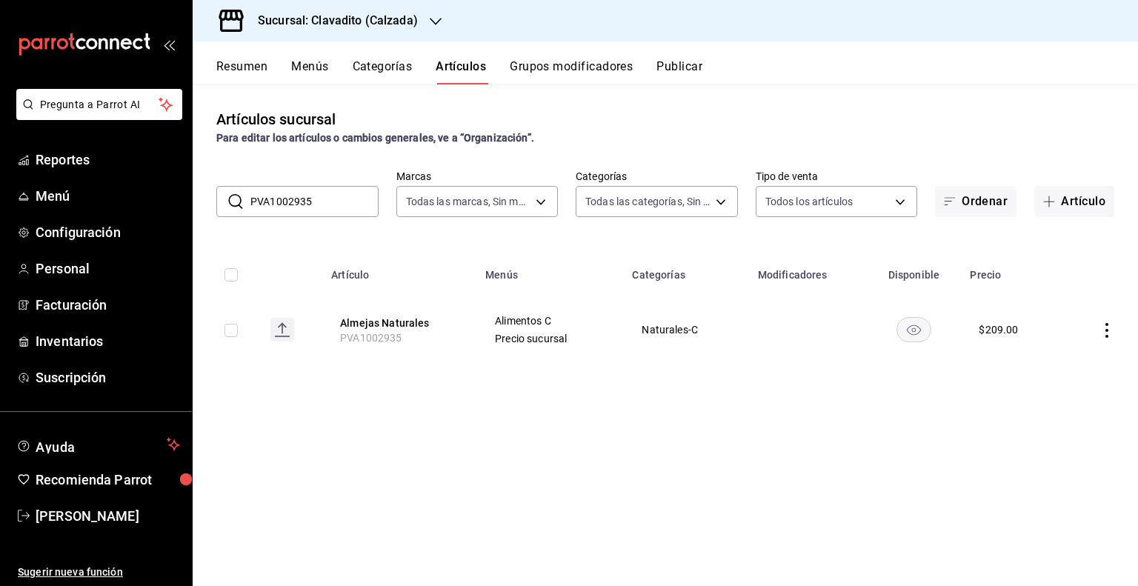
click at [1105, 326] on icon "actions" at bounding box center [1106, 330] width 15 height 15
click at [1062, 350] on li "Editar" at bounding box center [1048, 365] width 89 height 30
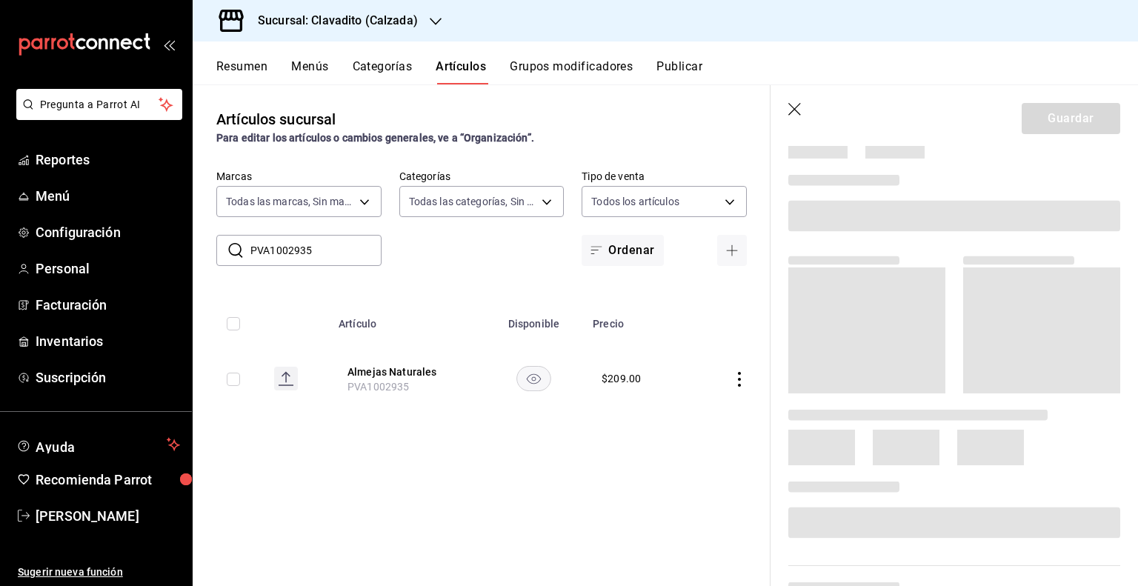
scroll to position [148, 0]
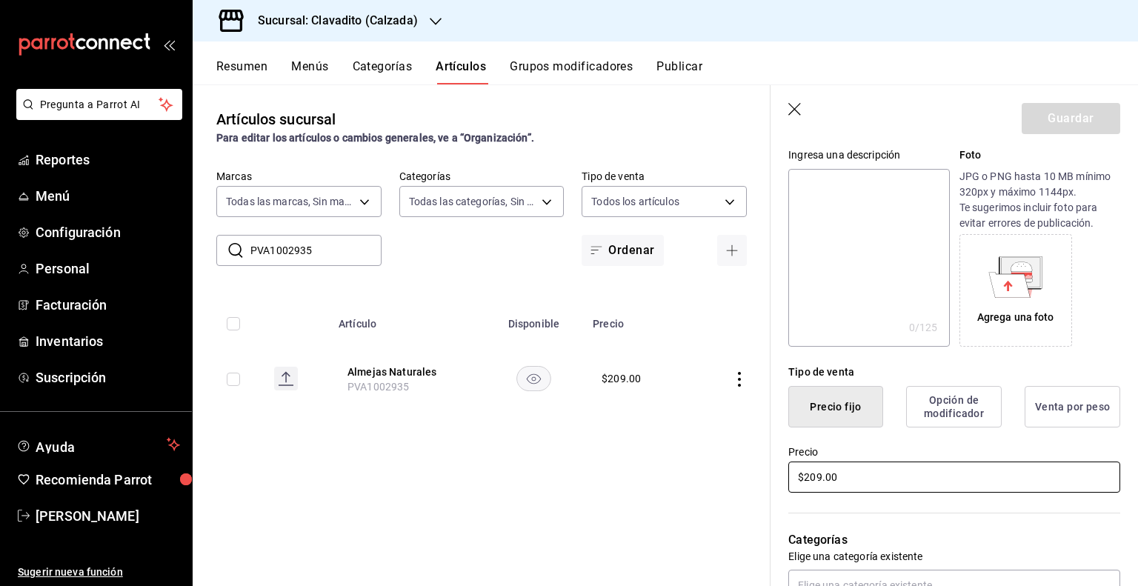
click at [810, 483] on input "$209.00" at bounding box center [954, 476] width 332 height 31
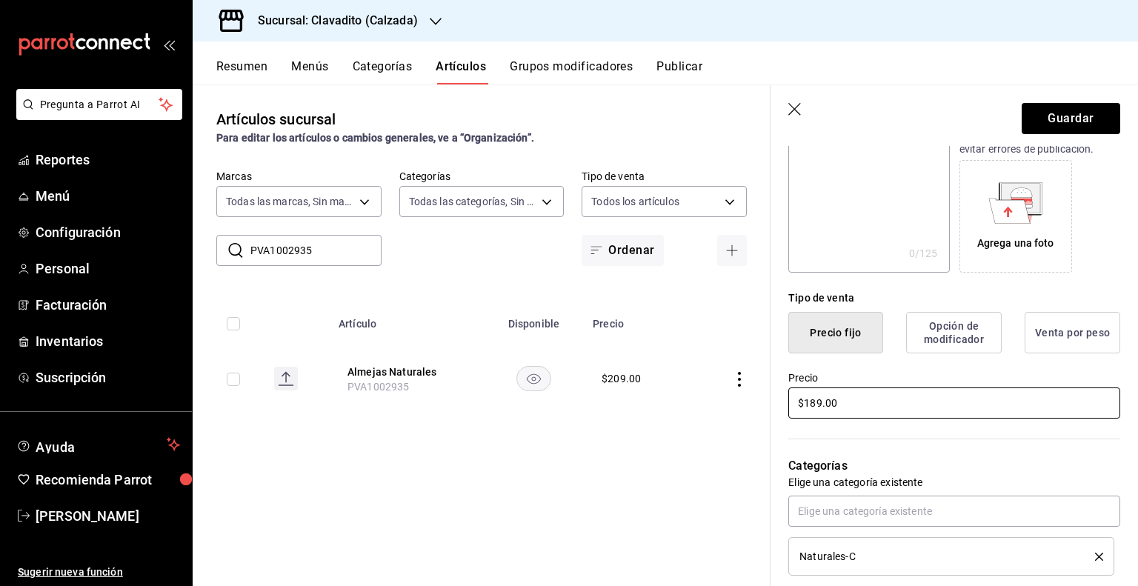
scroll to position [0, 0]
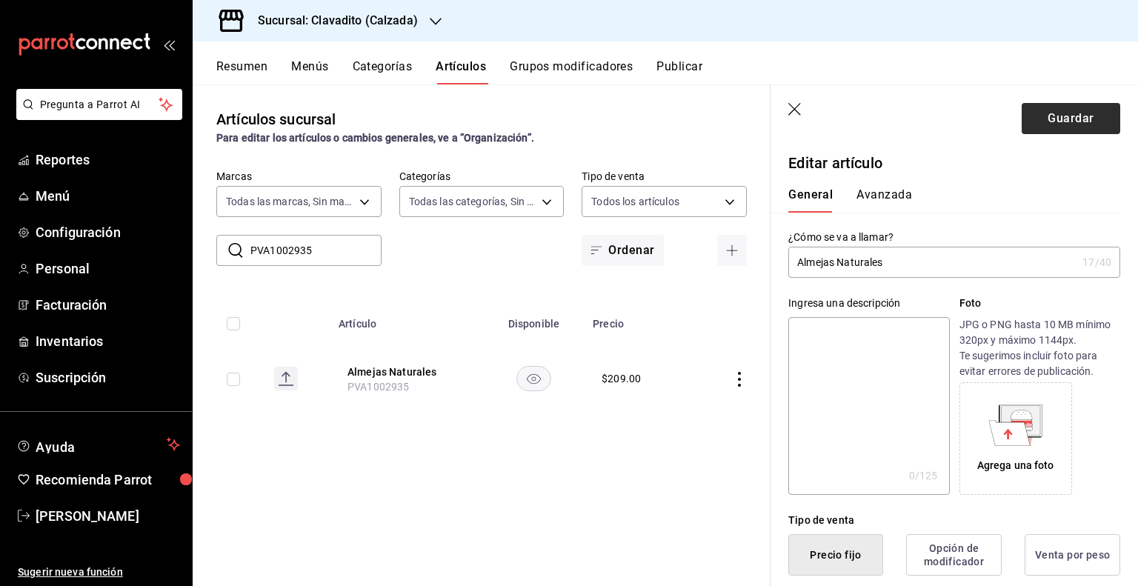
type input "$189.00"
click at [1036, 109] on button "Guardar" at bounding box center [1070, 118] width 99 height 31
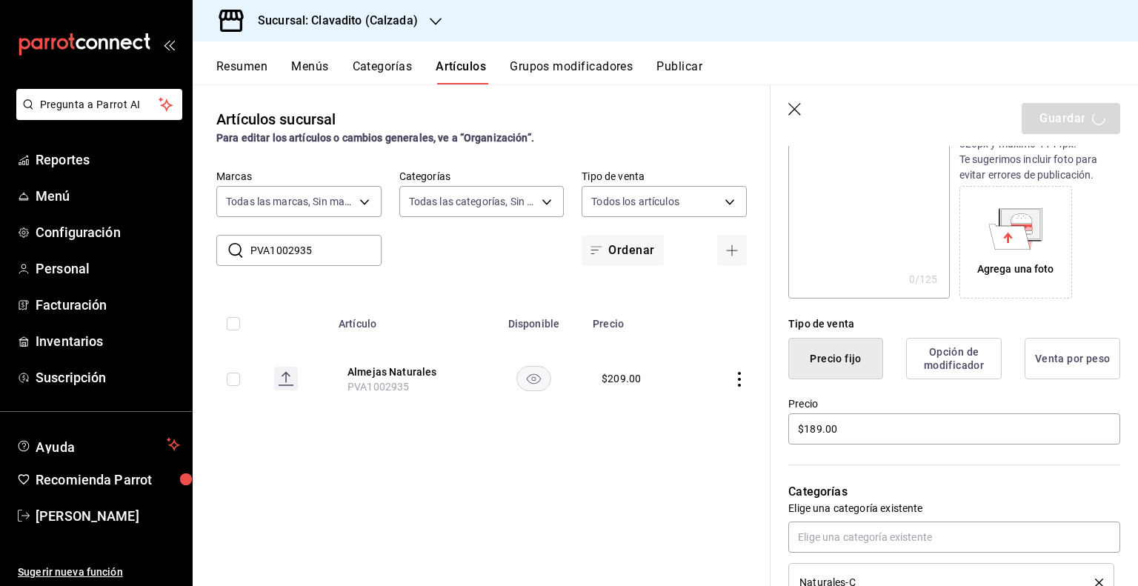
scroll to position [222, 0]
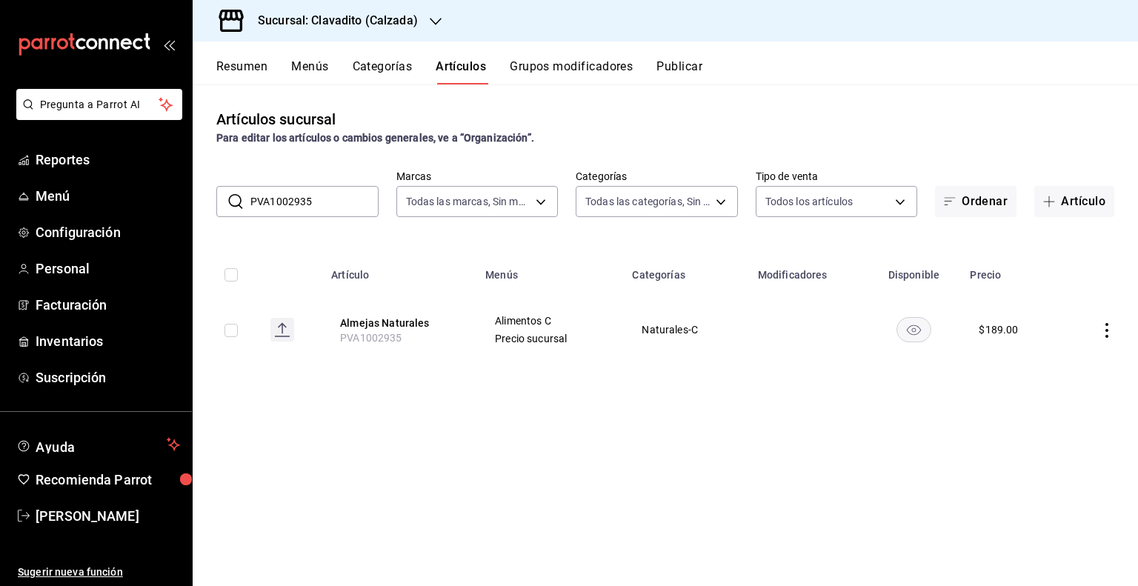
click at [338, 198] on input "PVA1002935" at bounding box center [314, 202] width 128 height 30
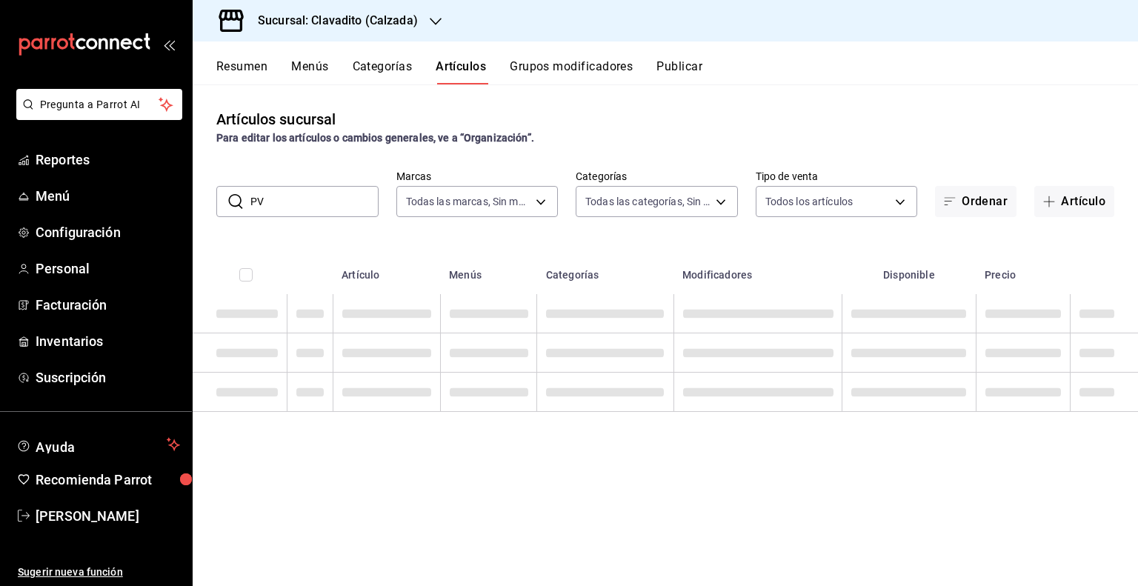
type input "P"
click at [676, 73] on button "Publicar" at bounding box center [679, 71] width 46 height 25
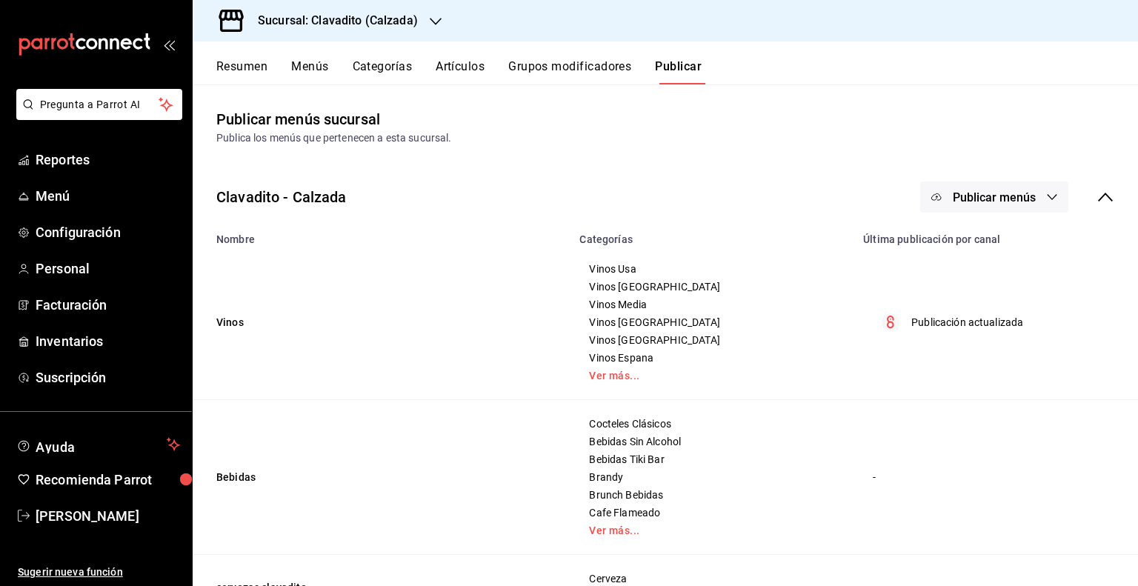
click at [972, 212] on button "Publicar menús" at bounding box center [994, 196] width 148 height 31
click at [970, 246] on span "Punto de venta" at bounding box center [1004, 246] width 71 height 16
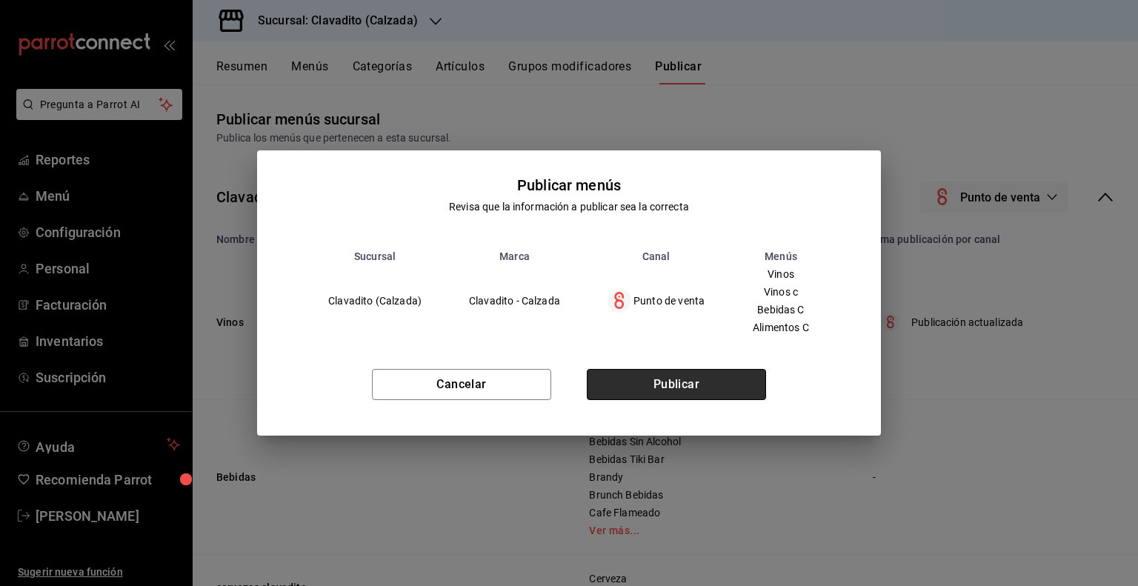
click at [713, 383] on button "Publicar" at bounding box center [676, 384] width 179 height 31
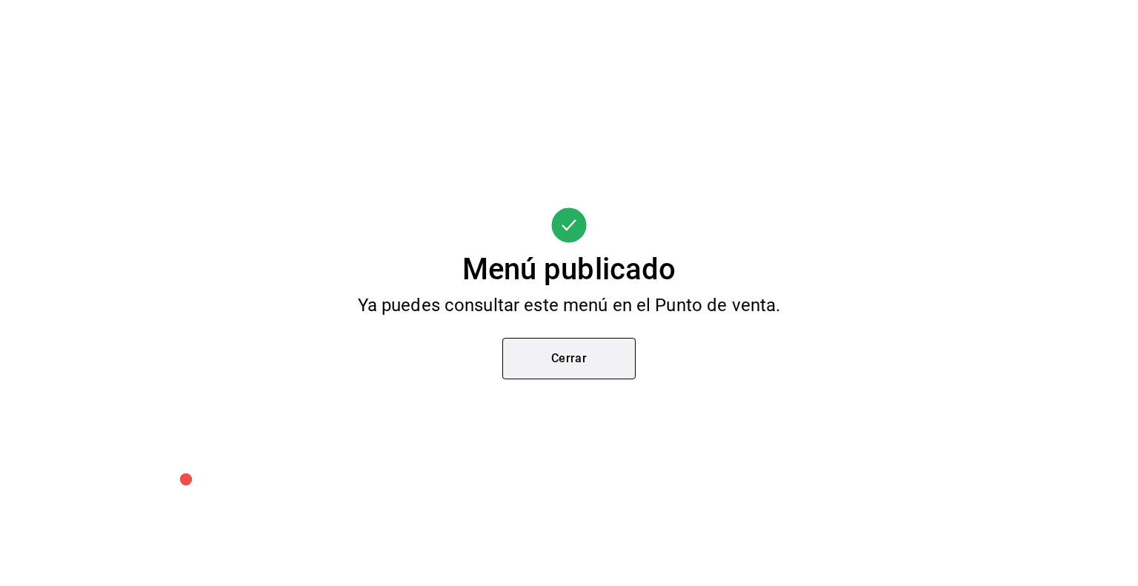
click at [581, 361] on button "Cerrar" at bounding box center [568, 358] width 133 height 41
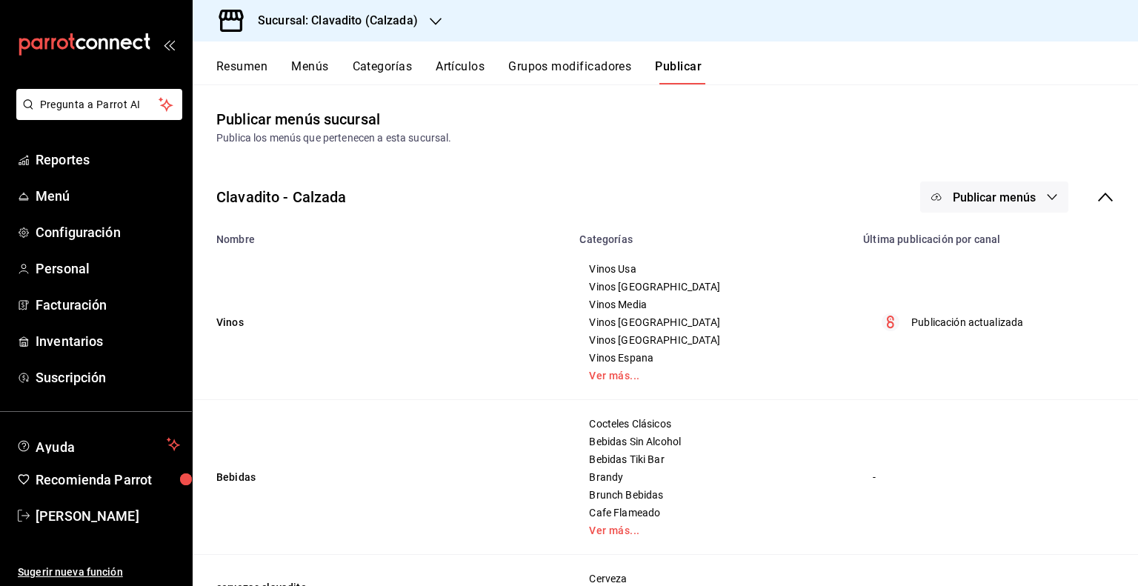
click at [455, 74] on button "Artículos" at bounding box center [460, 71] width 49 height 25
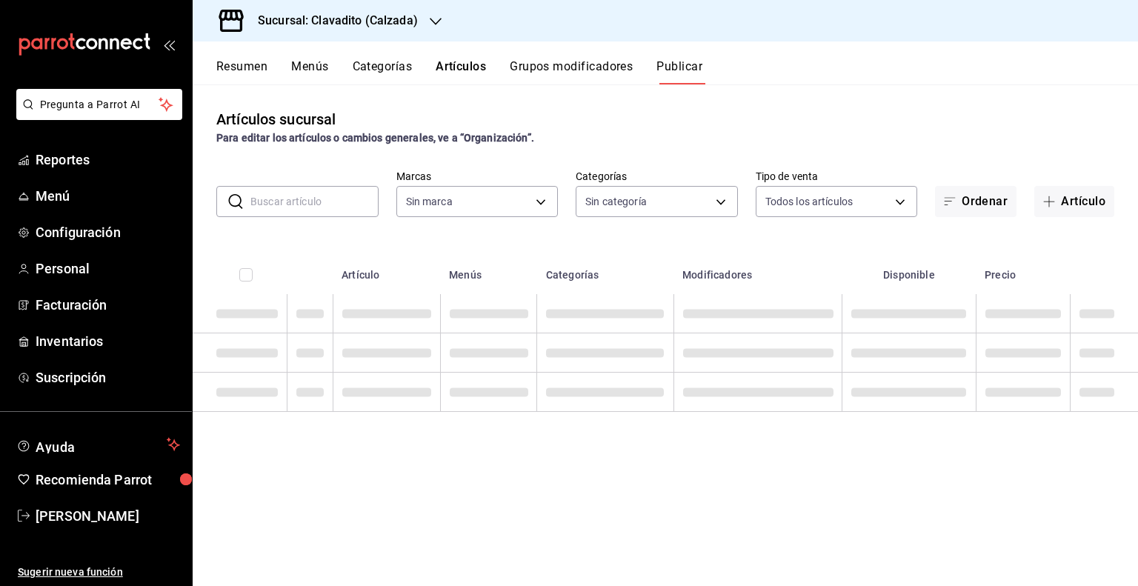
click at [453, 69] on button "Artículos" at bounding box center [461, 71] width 50 height 25
click at [345, 189] on input "text" at bounding box center [314, 202] width 128 height 30
type input "7c6329b2-7c80-4d0a-92e1-359a60270725"
type input "TACO"
type input "7c6329b2-7c80-4d0a-92e1-359a60270725"
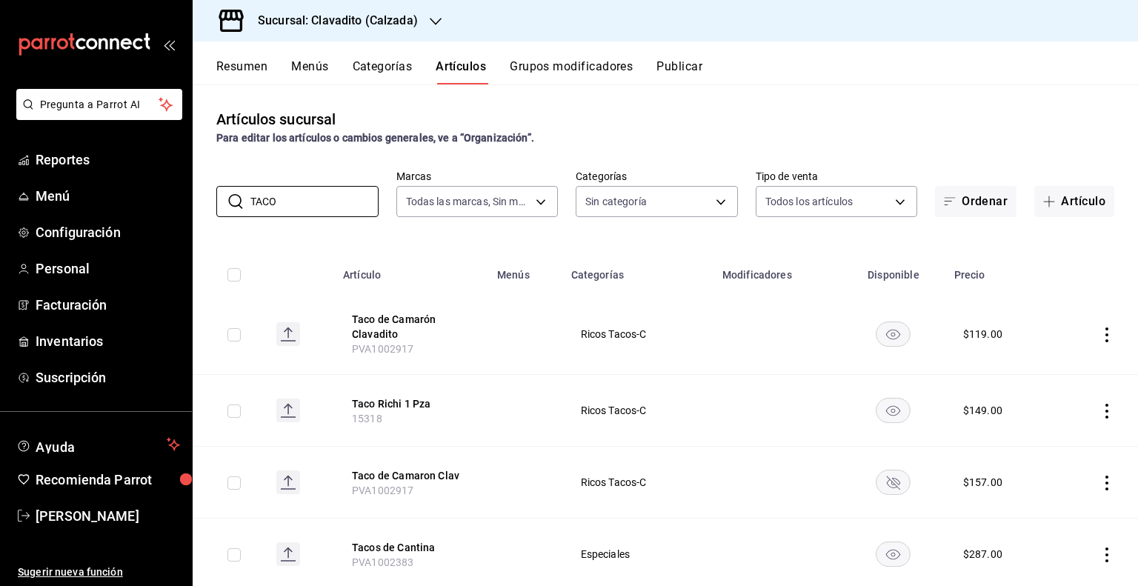
click at [394, 347] on span "PVA1002917" at bounding box center [383, 349] width 62 height 12
copy span "PVA1002917"
click at [327, 210] on input "TACO" at bounding box center [314, 202] width 128 height 30
type input "T"
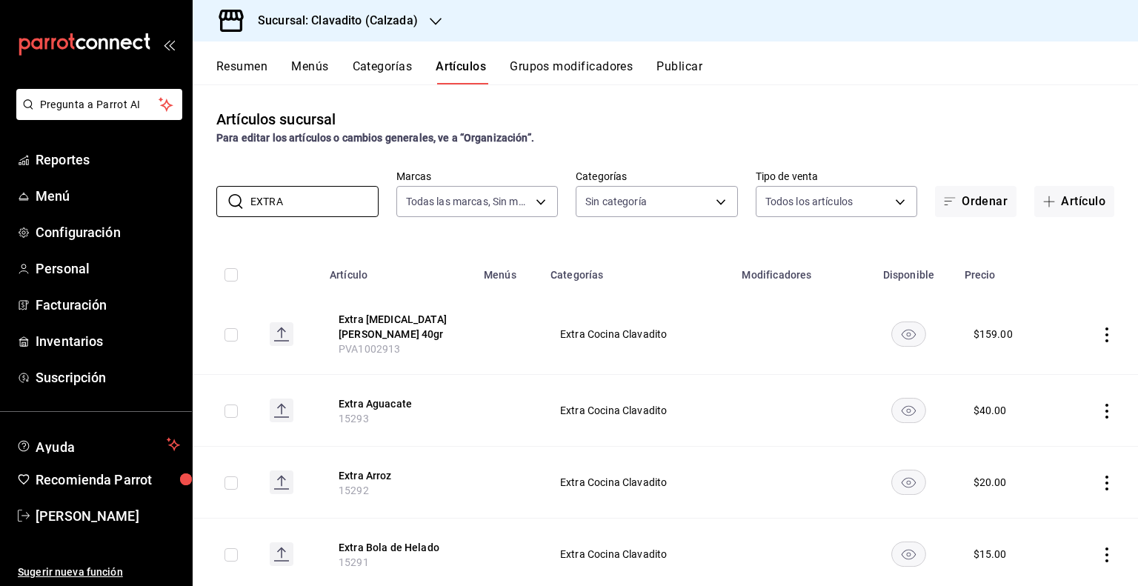
type input "EXTRA"
click at [364, 347] on span "PVA1002913" at bounding box center [369, 349] width 62 height 12
copy span "PVA1002913"
